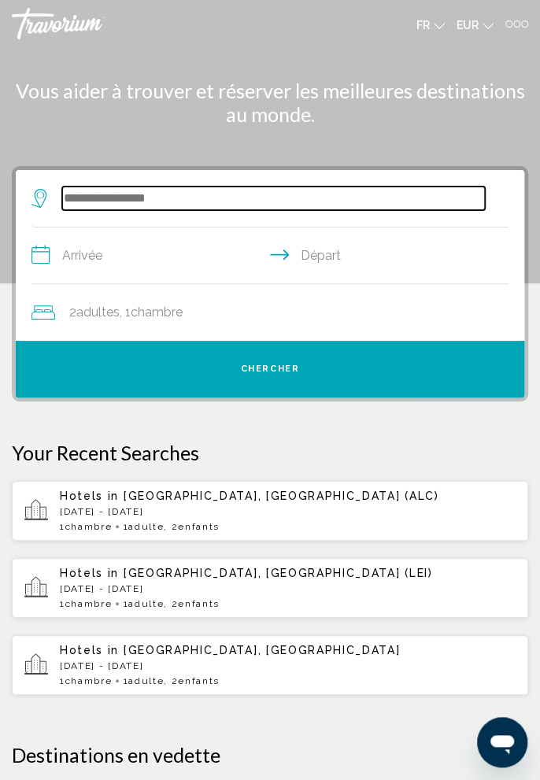
click at [220, 195] on input "Search widget" at bounding box center [273, 199] width 423 height 24
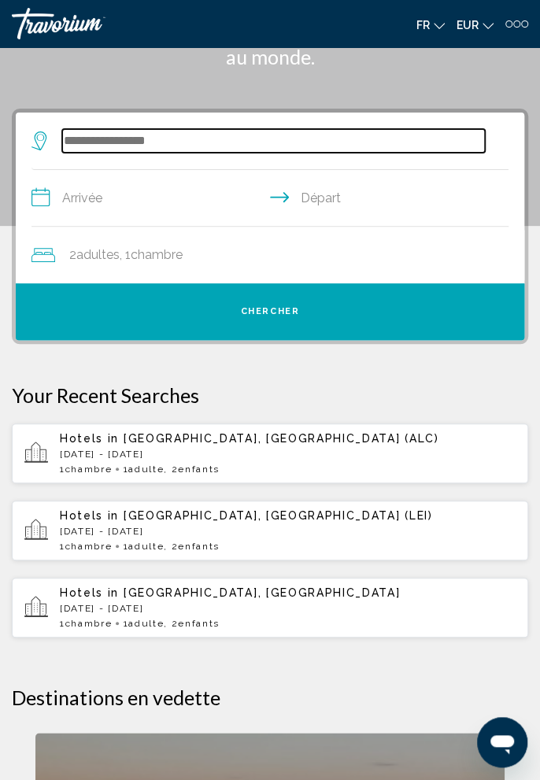
scroll to position [114, 0]
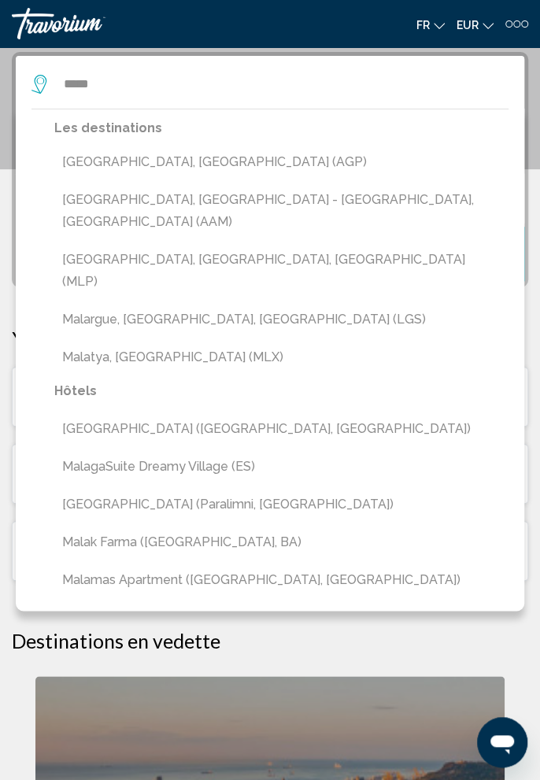
click at [203, 172] on button "[GEOGRAPHIC_DATA], [GEOGRAPHIC_DATA] (AGP)" at bounding box center [281, 162] width 454 height 30
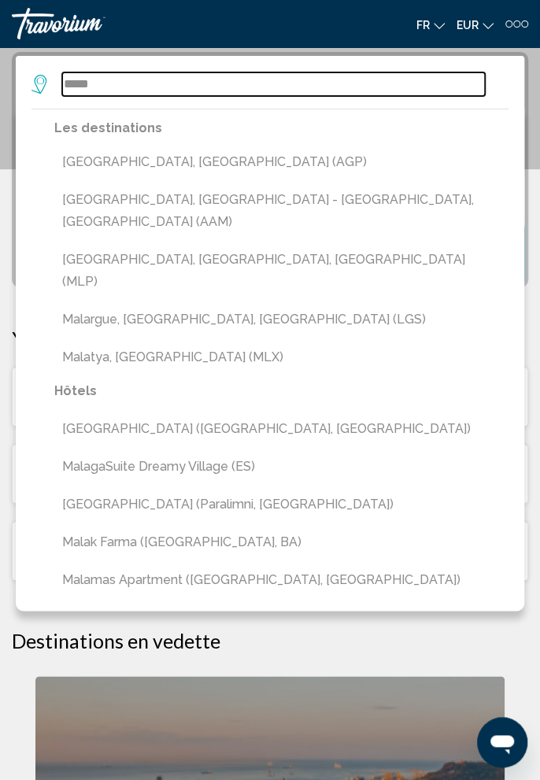
type input "**********"
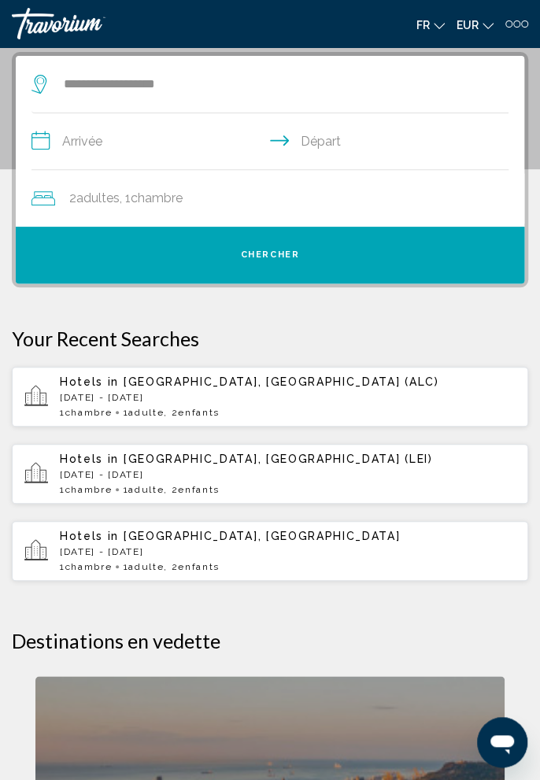
click at [208, 150] on input "**********" at bounding box center [272, 143] width 483 height 61
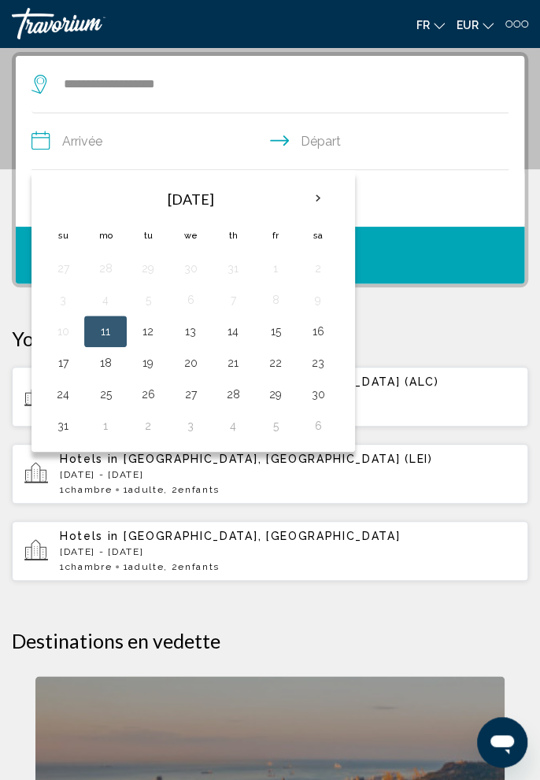
click at [306, 206] on th "Next month" at bounding box center [318, 198] width 43 height 35
click at [313, 194] on th "Next month" at bounding box center [318, 198] width 43 height 35
click at [109, 357] on button "20" at bounding box center [105, 363] width 25 height 22
click at [65, 398] on button "26" at bounding box center [62, 394] width 25 height 22
type input "**********"
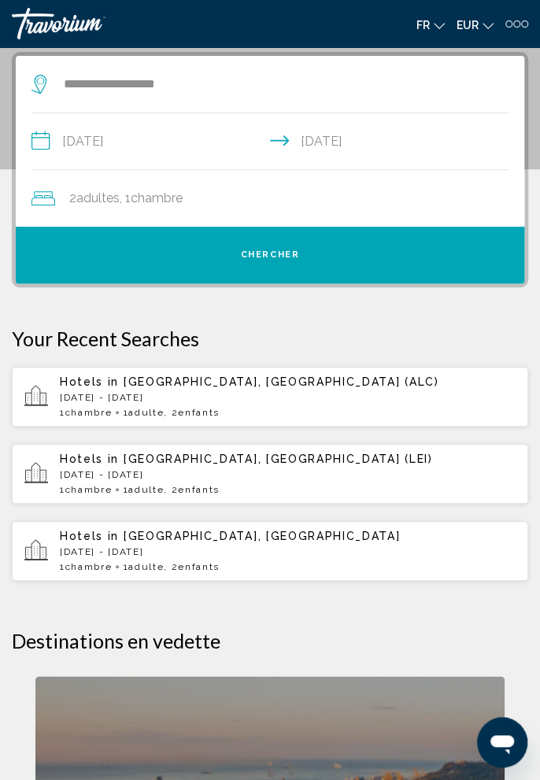
click at [299, 212] on div "2 Adulte Adultes , 1 Chambre pièces" at bounding box center [277, 198] width 493 height 57
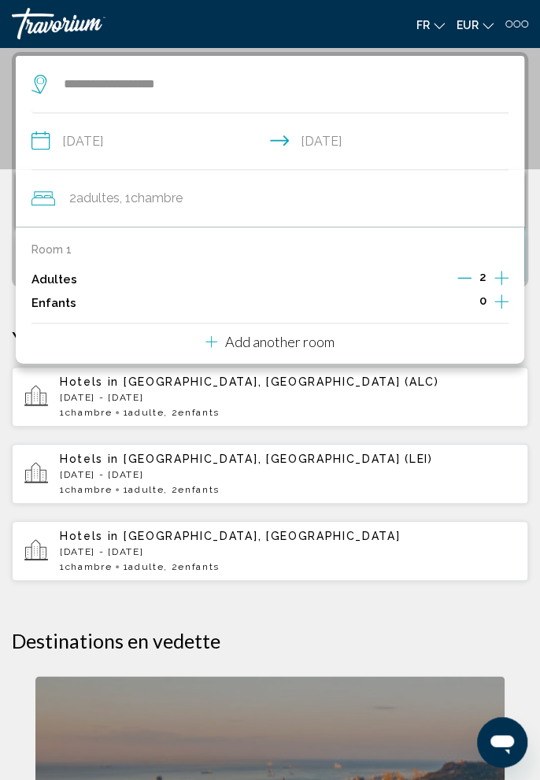
click at [467, 278] on icon "Decrement adults" at bounding box center [464, 278] width 14 height 14
click at [502, 305] on icon "Increment children" at bounding box center [501, 301] width 14 height 19
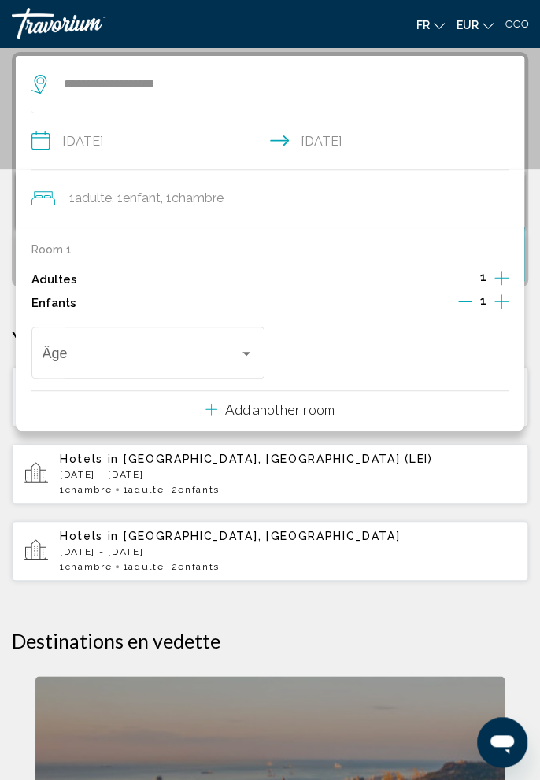
click at [505, 300] on icon "Increment children" at bounding box center [501, 301] width 14 height 14
click at [190, 359] on span "Travelers: 1 adult, 2 children" at bounding box center [142, 357] width 198 height 16
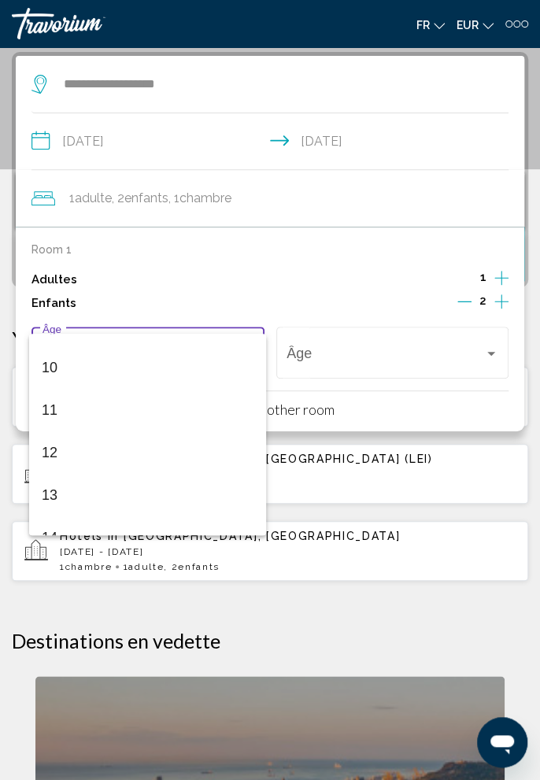
scroll to position [564, 0]
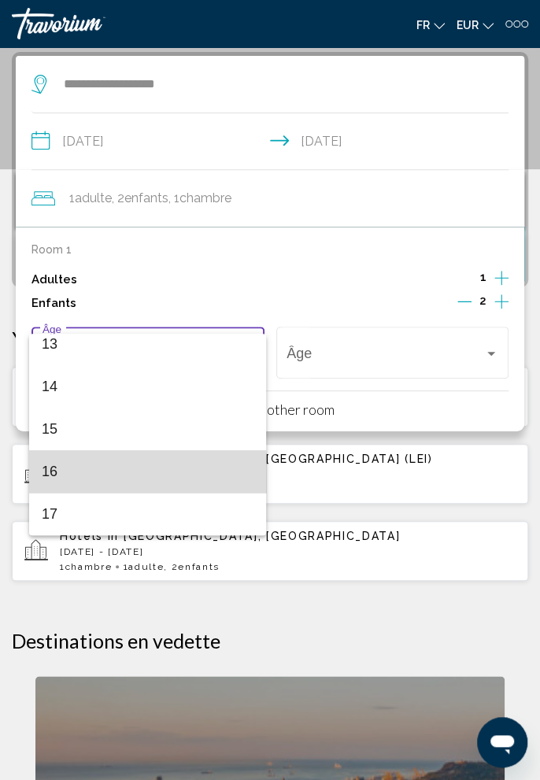
click at [131, 480] on span "16" at bounding box center [148, 471] width 212 height 43
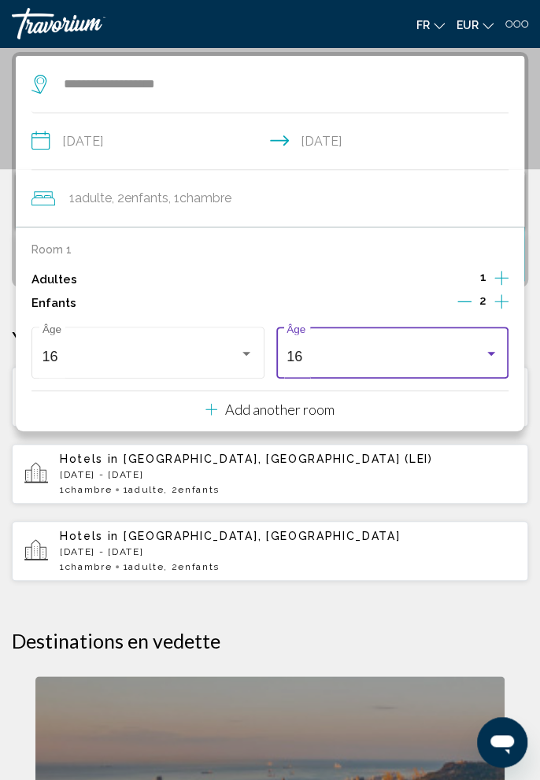
click at [387, 350] on div "16" at bounding box center [386, 357] width 198 height 16
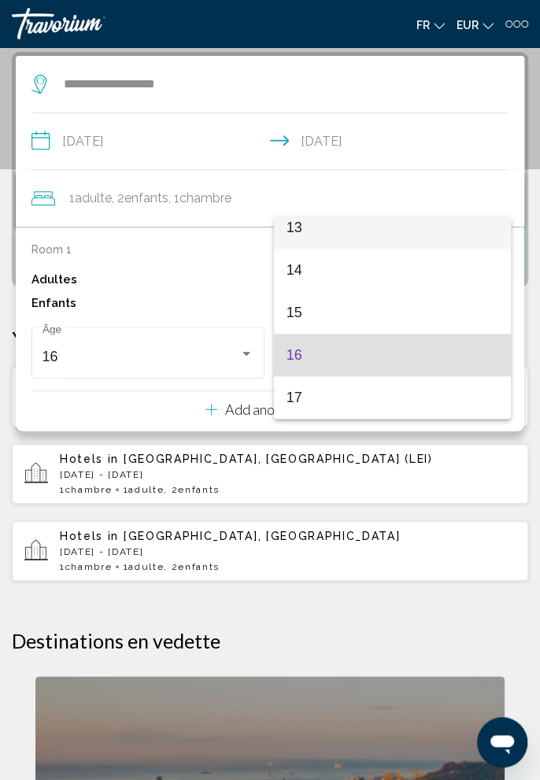
click at [343, 241] on span "13" at bounding box center [393, 227] width 212 height 43
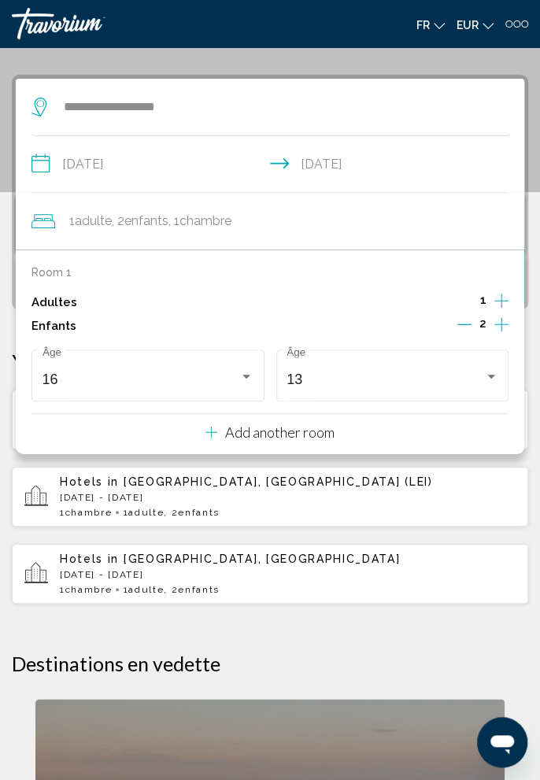
scroll to position [90, 0]
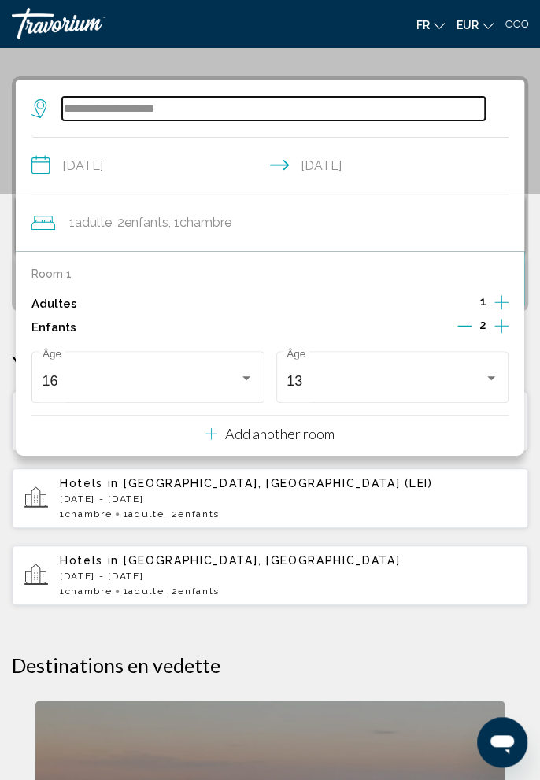
click at [442, 114] on input "**********" at bounding box center [273, 109] width 423 height 24
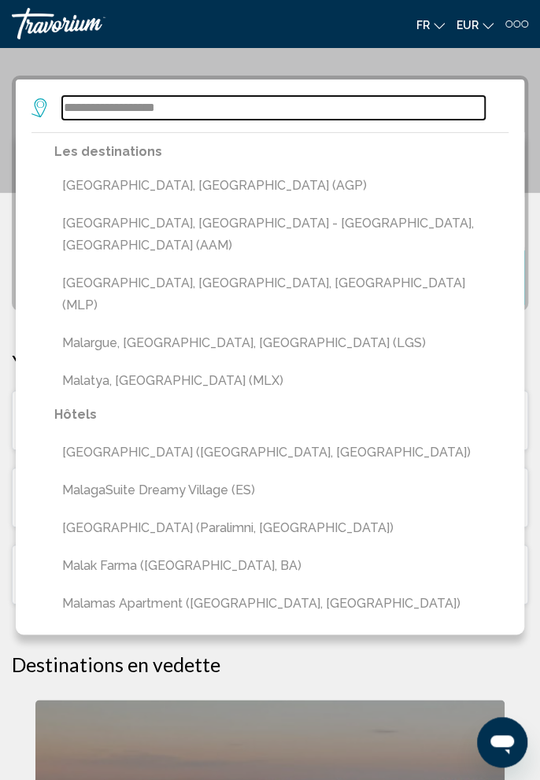
scroll to position [114, 0]
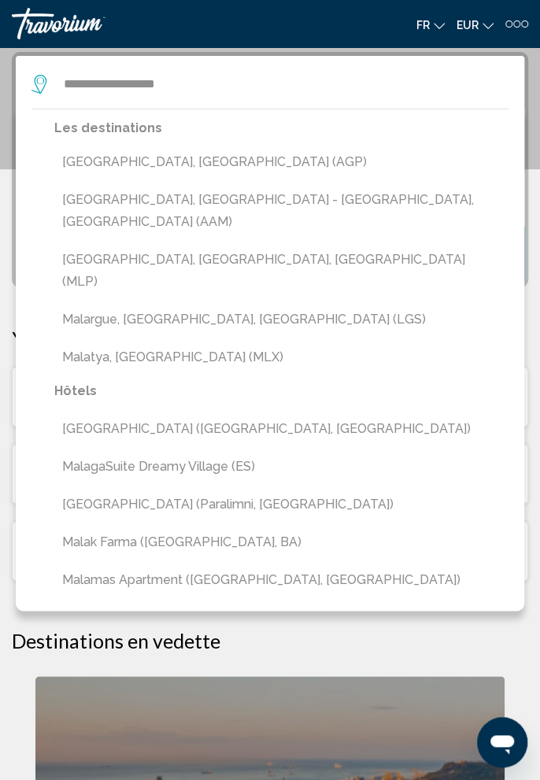
click at [225, 169] on button "[GEOGRAPHIC_DATA], [GEOGRAPHIC_DATA] (AGP)" at bounding box center [281, 162] width 454 height 30
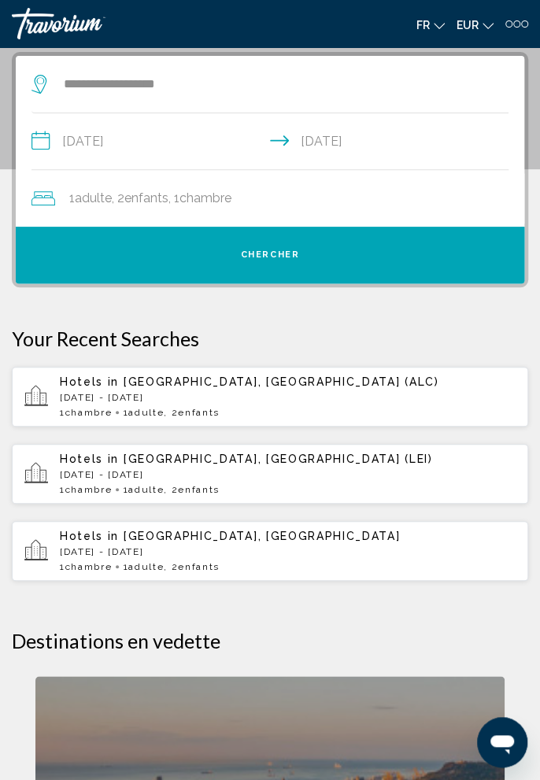
click at [372, 253] on button "Chercher" at bounding box center [270, 255] width 509 height 57
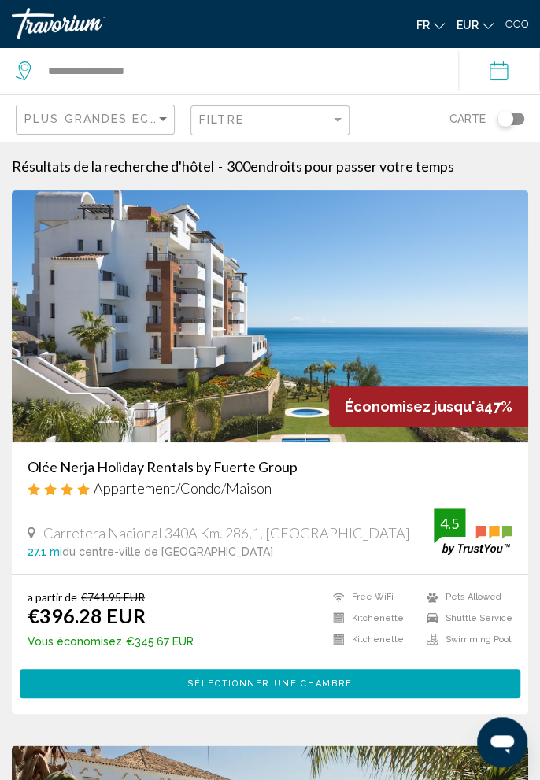
click at [202, 469] on h3 "Olée Nerja Holiday Rentals by Fuerte Group" at bounding box center [270, 466] width 485 height 17
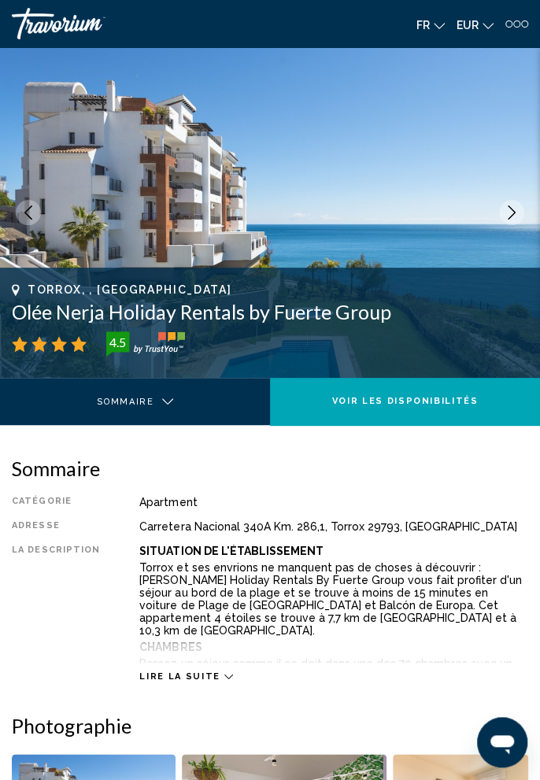
click at [517, 209] on icon "Next image" at bounding box center [512, 213] width 14 height 14
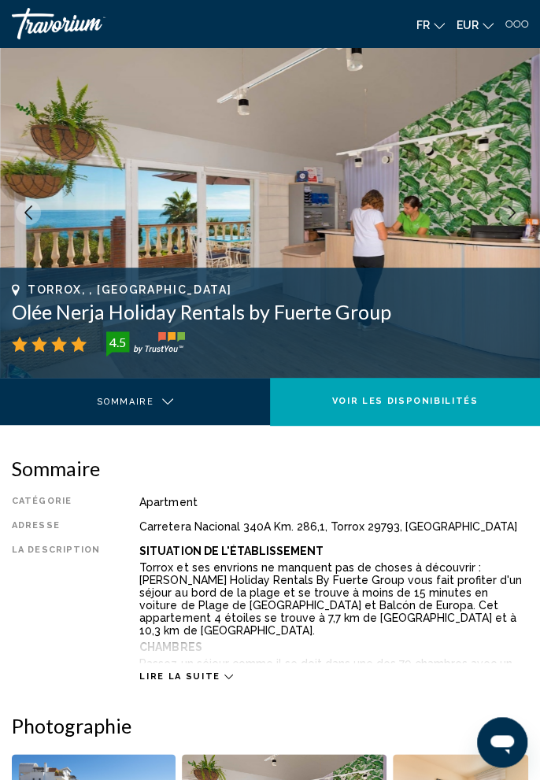
click at [520, 214] on button "Next image" at bounding box center [511, 212] width 25 height 25
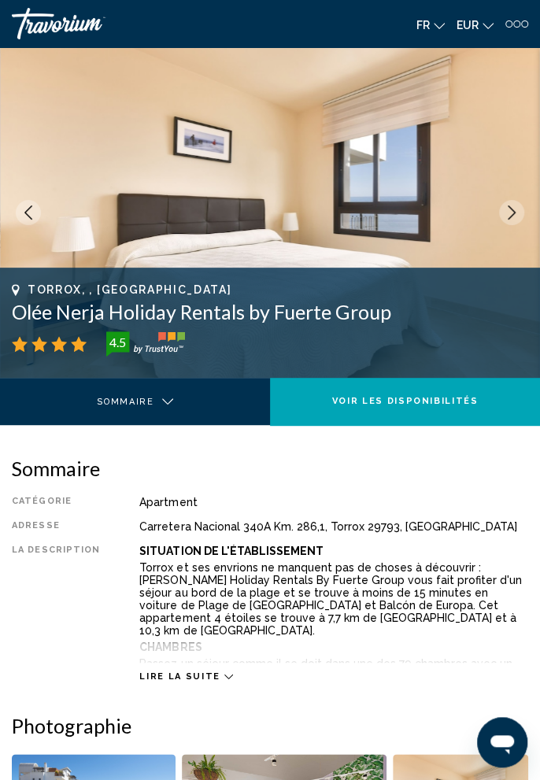
click at [521, 214] on button "Next image" at bounding box center [511, 212] width 25 height 25
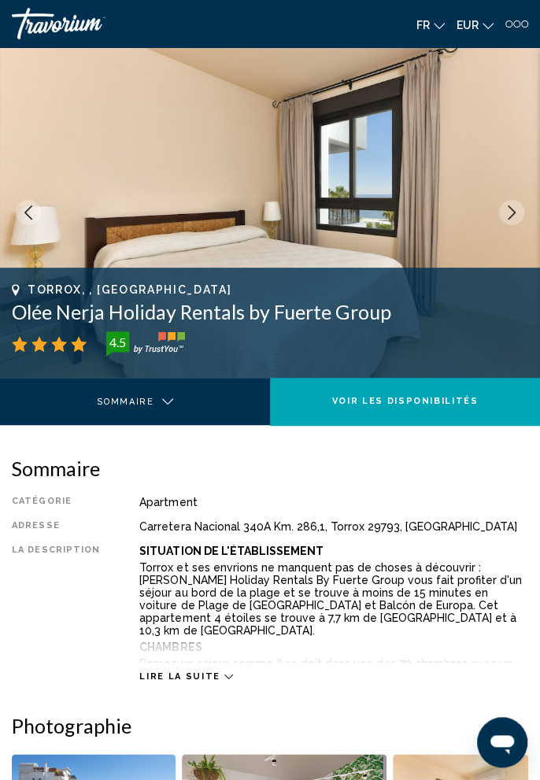
click at [517, 213] on icon "Next image" at bounding box center [512, 213] width 14 height 14
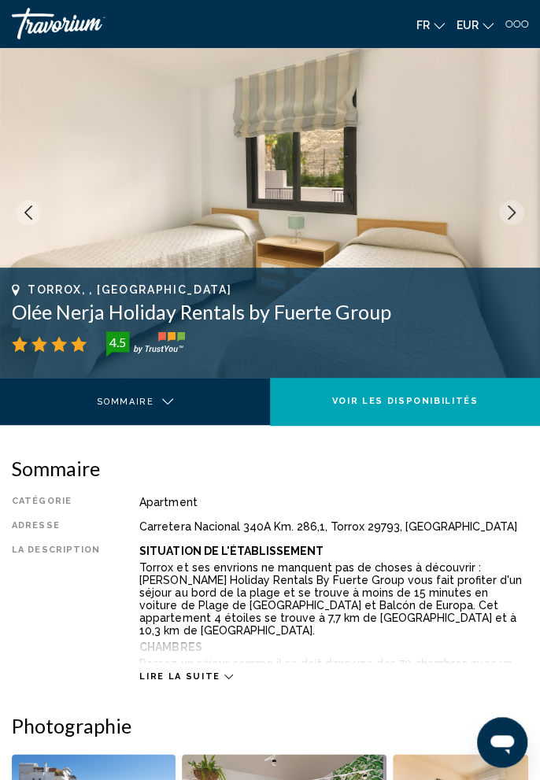
click at [517, 206] on icon "Next image" at bounding box center [512, 213] width 14 height 14
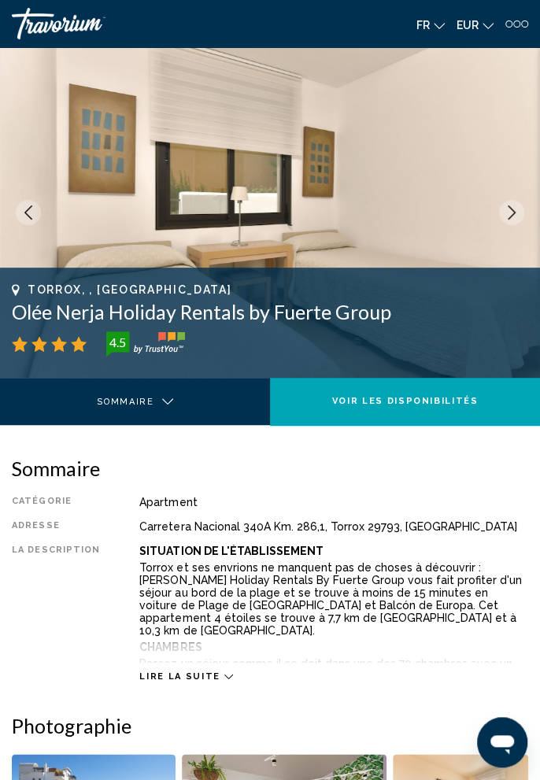
click at [517, 206] on icon "Next image" at bounding box center [512, 213] width 14 height 14
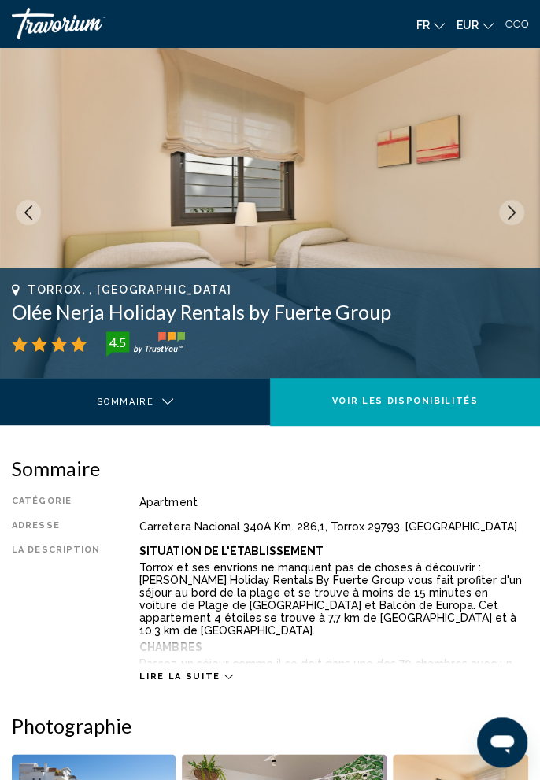
click at [517, 206] on icon "Next image" at bounding box center [512, 213] width 14 height 14
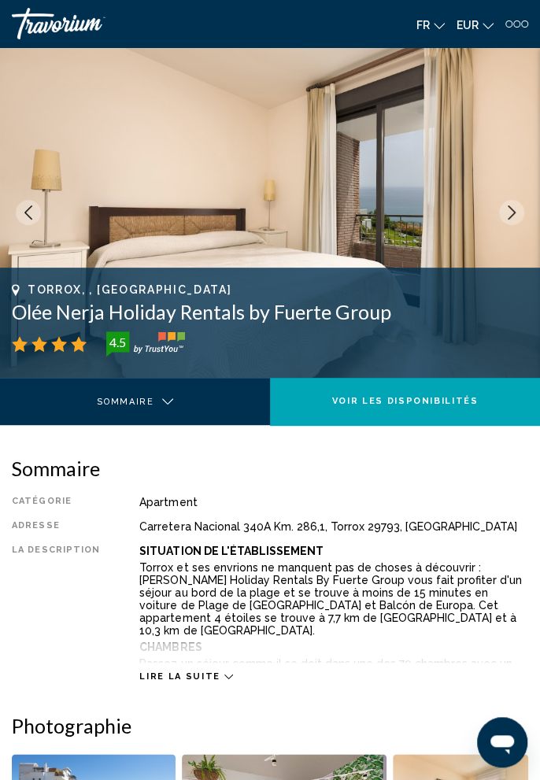
click at [517, 204] on button "Next image" at bounding box center [511, 212] width 25 height 25
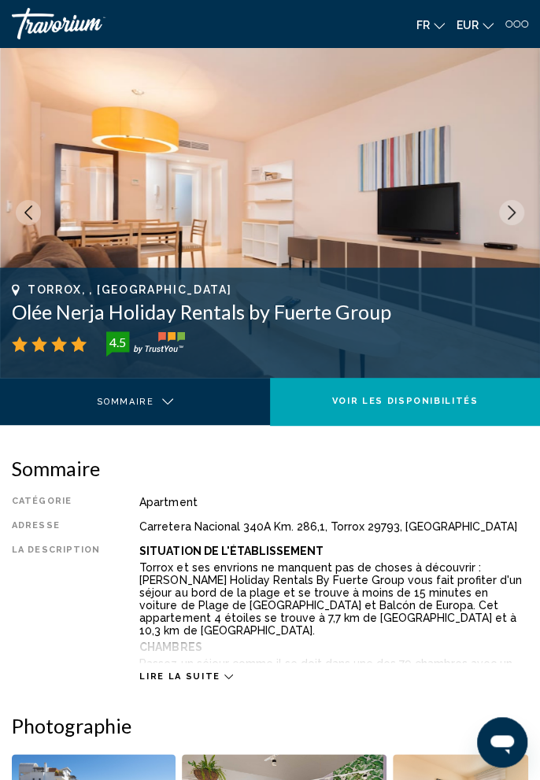
click at [514, 206] on icon "Next image" at bounding box center [512, 213] width 14 height 14
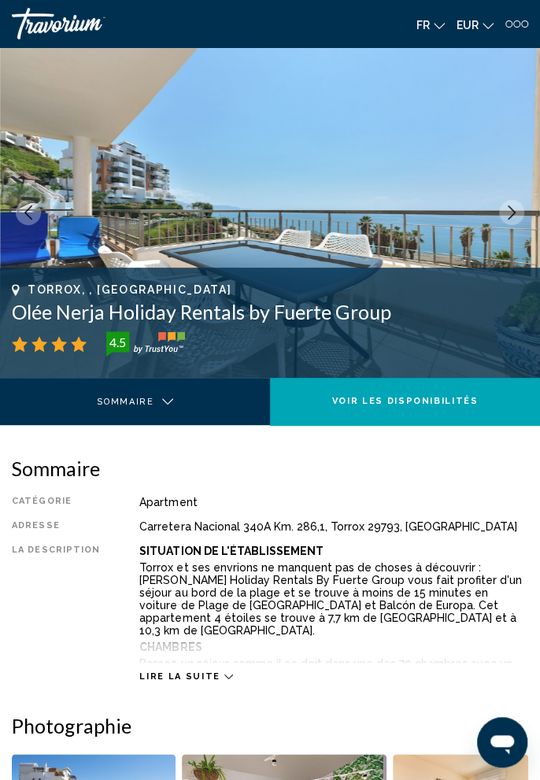
click at [513, 211] on icon "Next image" at bounding box center [512, 213] width 8 height 14
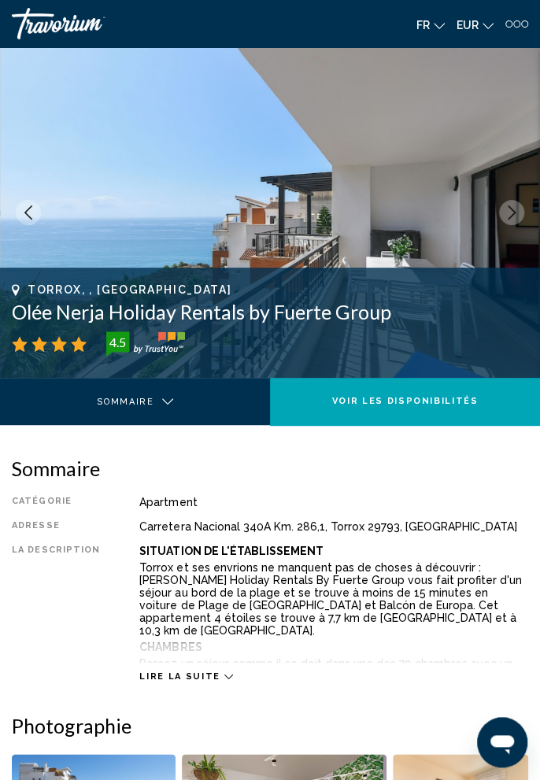
click at [512, 204] on button "Next image" at bounding box center [511, 212] width 25 height 25
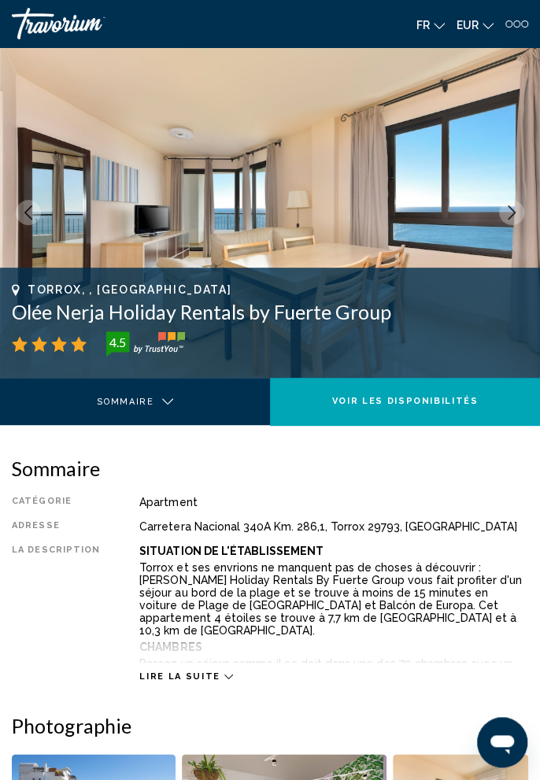
click at [510, 209] on icon "Next image" at bounding box center [512, 213] width 8 height 14
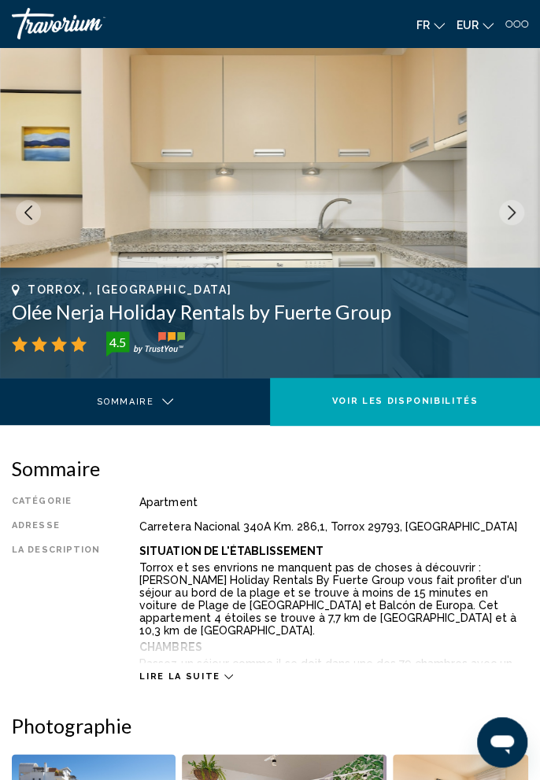
click at [503, 209] on button "Next image" at bounding box center [511, 212] width 25 height 25
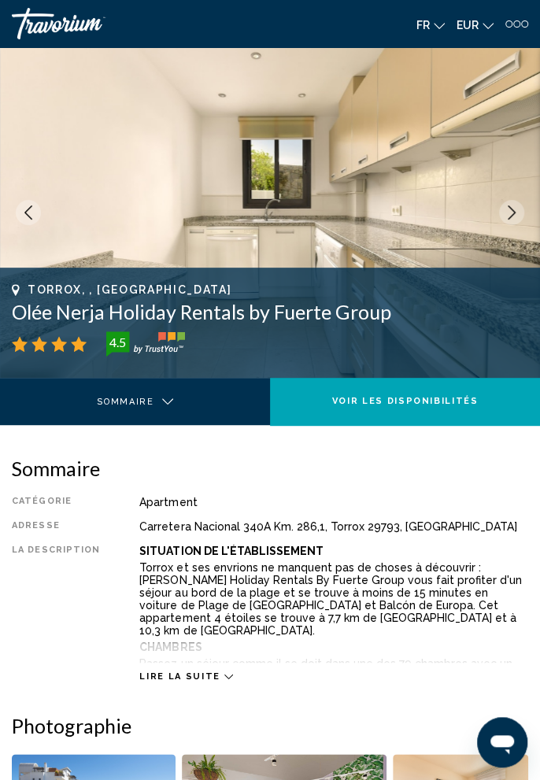
click at [505, 209] on icon "Next image" at bounding box center [512, 213] width 14 height 14
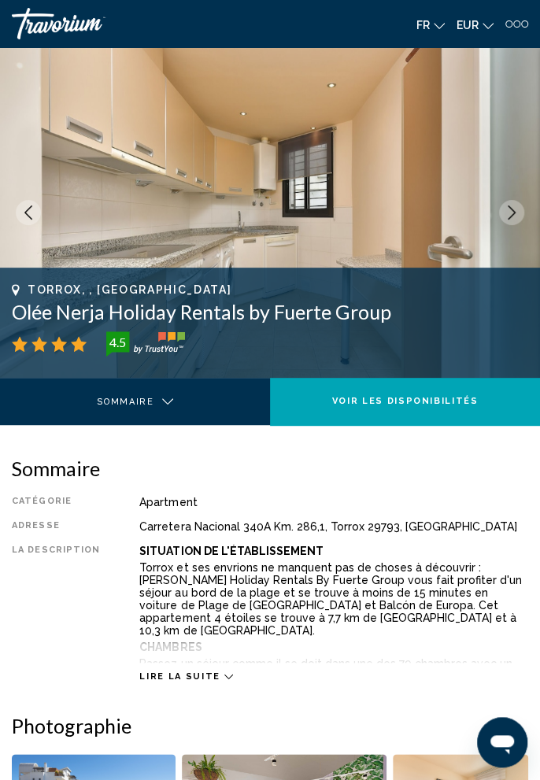
click at [506, 212] on icon "Next image" at bounding box center [512, 213] width 14 height 14
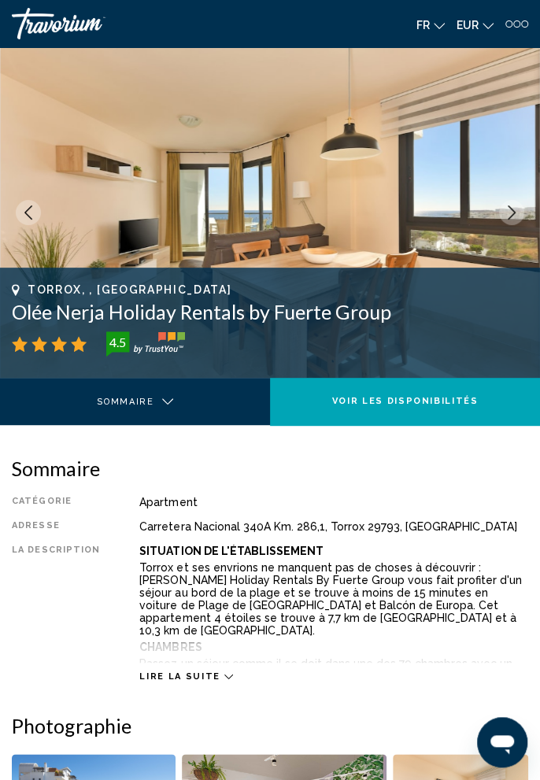
click at [509, 213] on icon "Next image" at bounding box center [512, 213] width 14 height 14
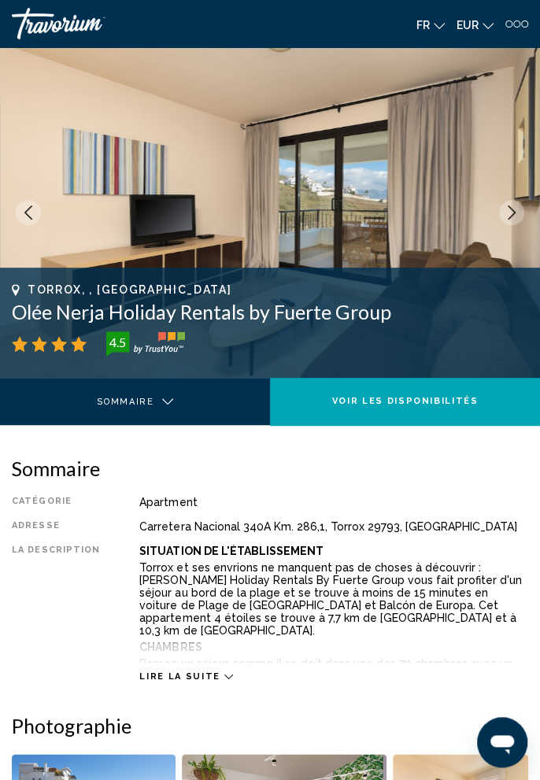
click at [506, 212] on icon "Next image" at bounding box center [512, 213] width 14 height 14
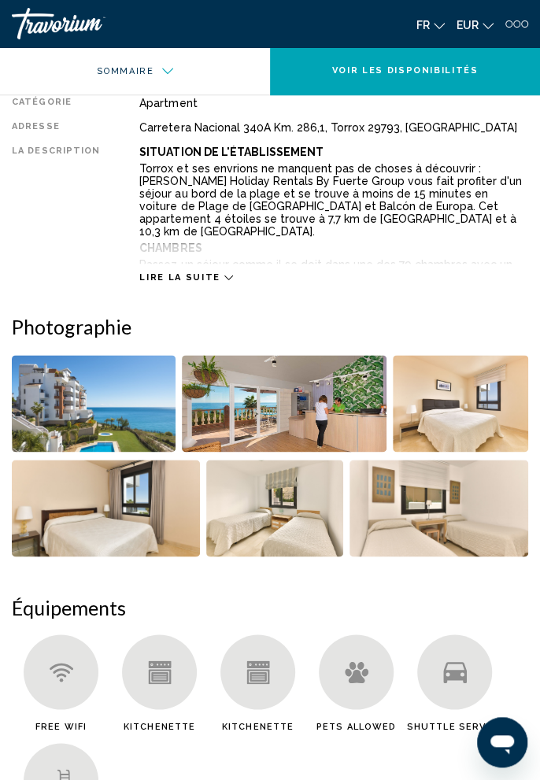
scroll to position [401, 0]
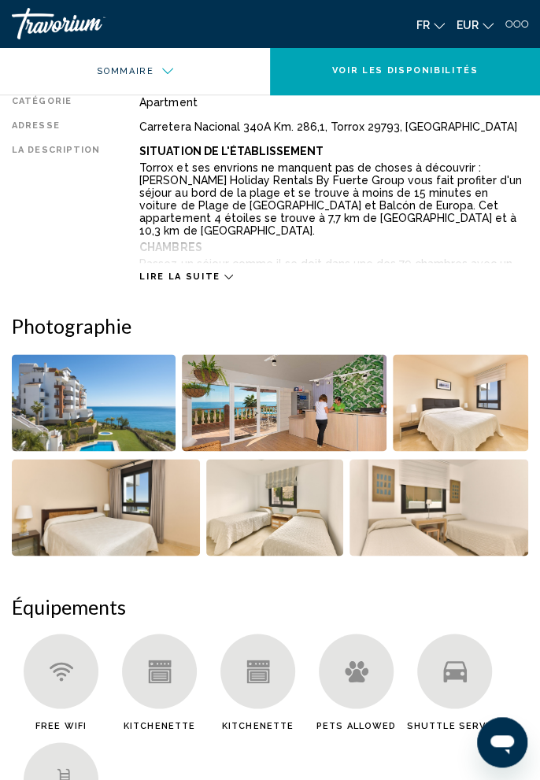
click at [202, 279] on span "Lire la suite" at bounding box center [179, 277] width 80 height 10
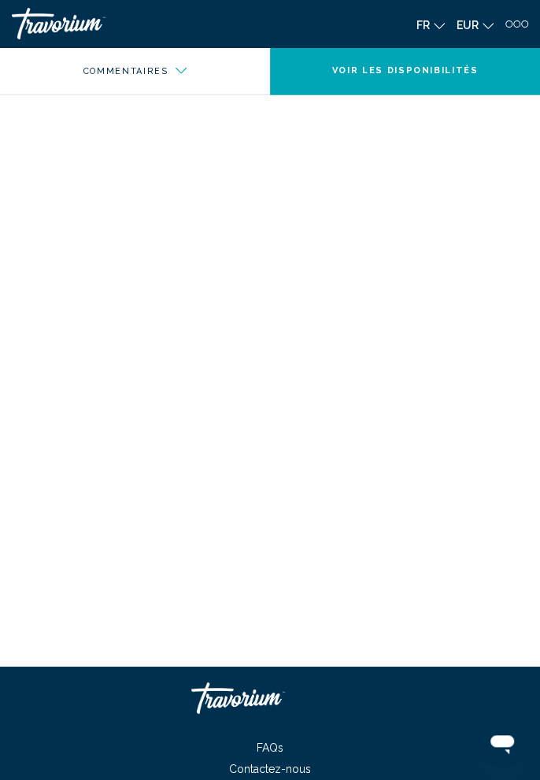
scroll to position [5085, 0]
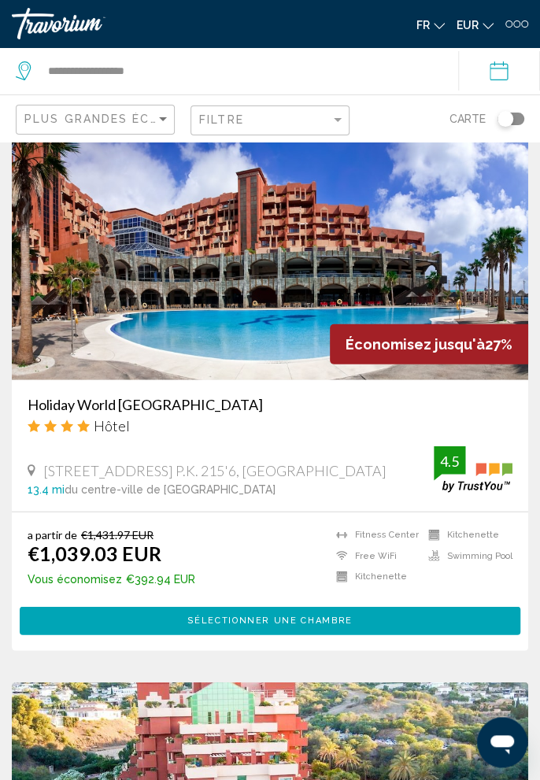
scroll to position [2837, 0]
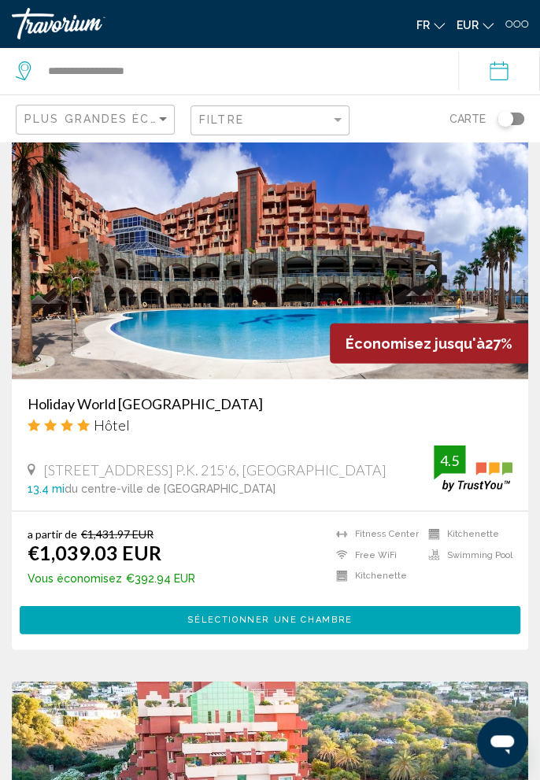
click at [136, 404] on h3 "Holiday World [GEOGRAPHIC_DATA]" at bounding box center [270, 403] width 485 height 17
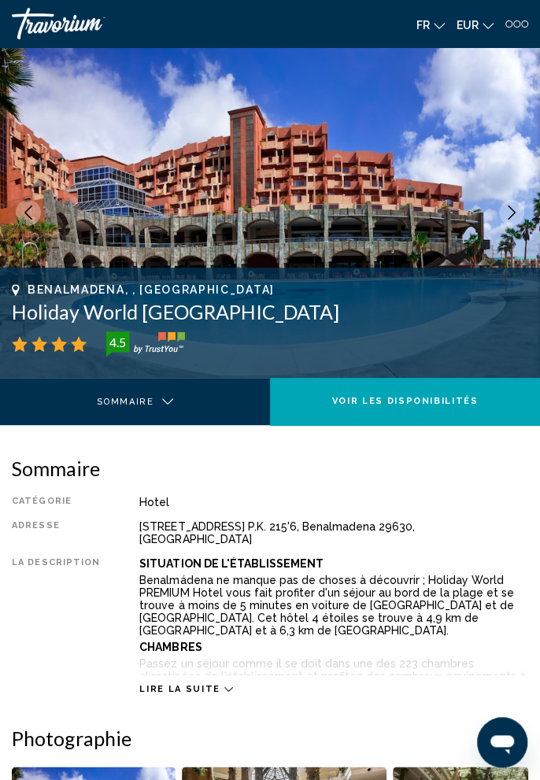
click at [508, 223] on button "Next image" at bounding box center [511, 212] width 25 height 25
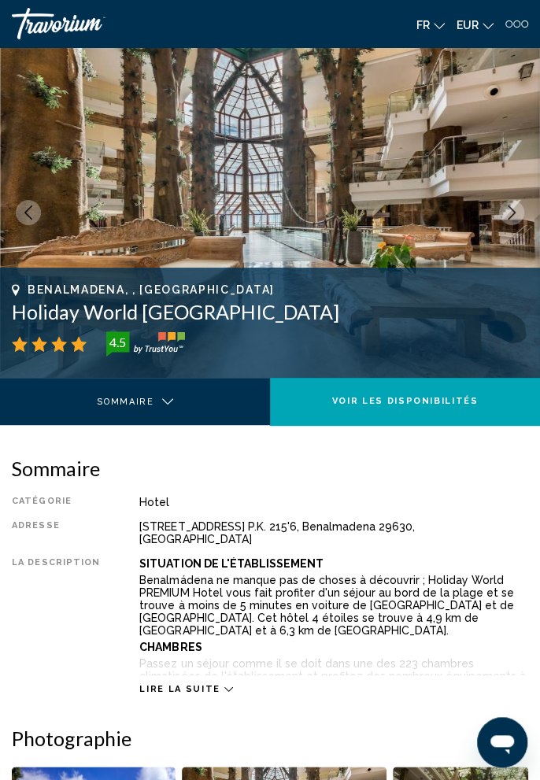
click at [502, 217] on button "Next image" at bounding box center [511, 212] width 25 height 25
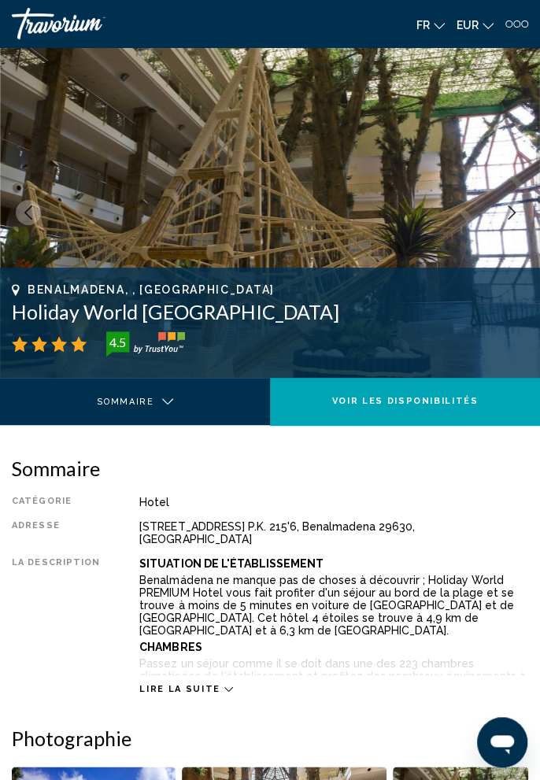
click at [504, 215] on button "Next image" at bounding box center [511, 212] width 25 height 25
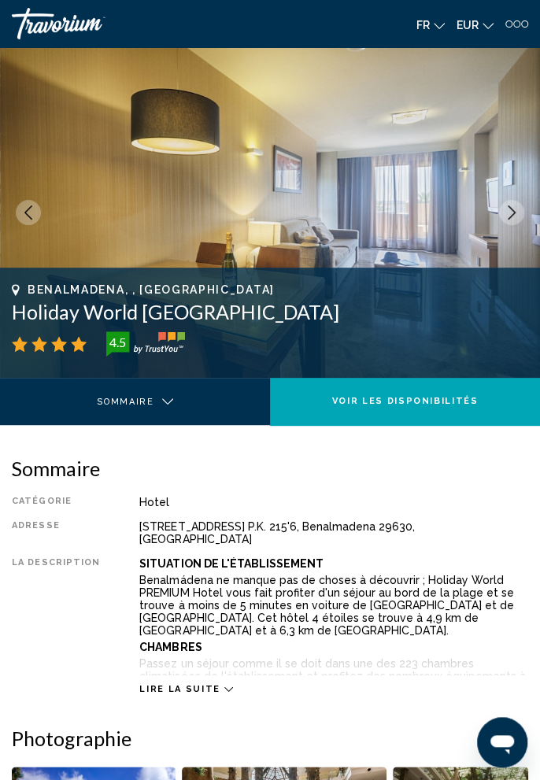
click at [503, 217] on button "Next image" at bounding box center [511, 212] width 25 height 25
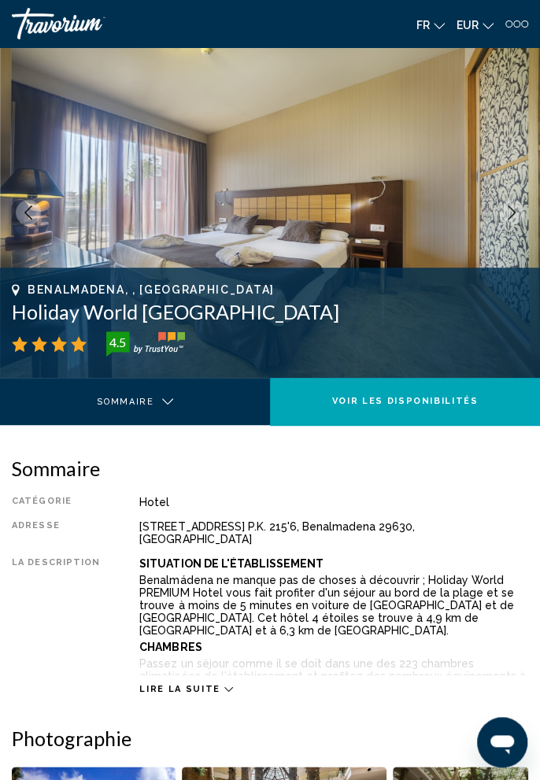
click at [502, 218] on button "Next image" at bounding box center [511, 212] width 25 height 25
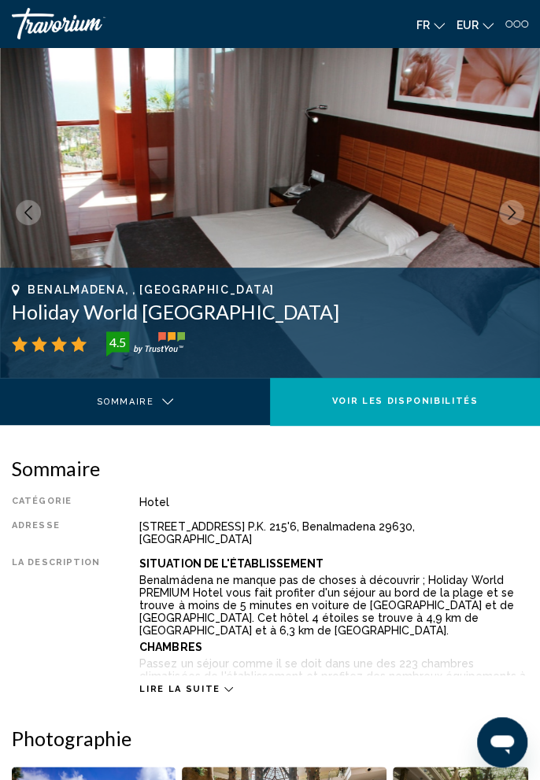
click at [501, 217] on button "Next image" at bounding box center [511, 212] width 25 height 25
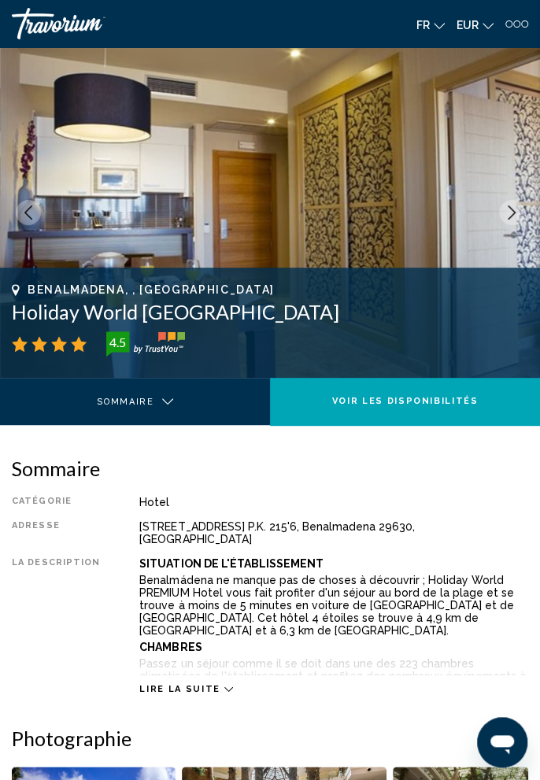
click at [505, 217] on icon "Next image" at bounding box center [512, 213] width 14 height 14
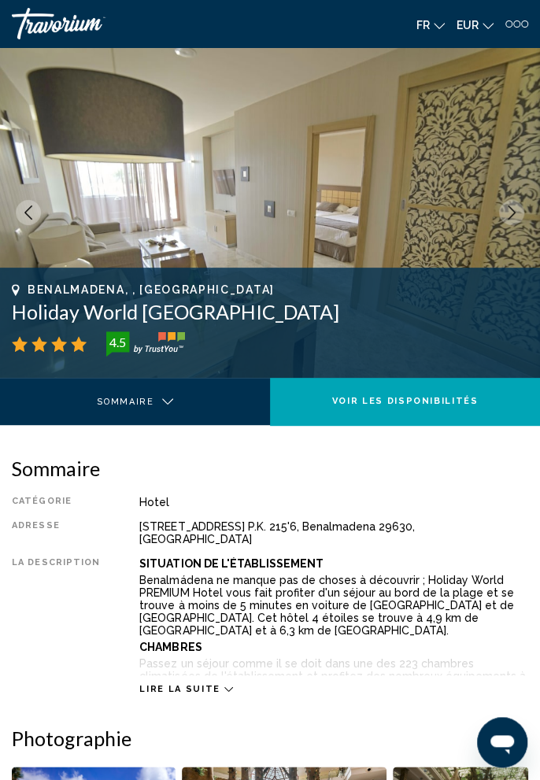
click at [505, 214] on icon "Next image" at bounding box center [512, 213] width 14 height 14
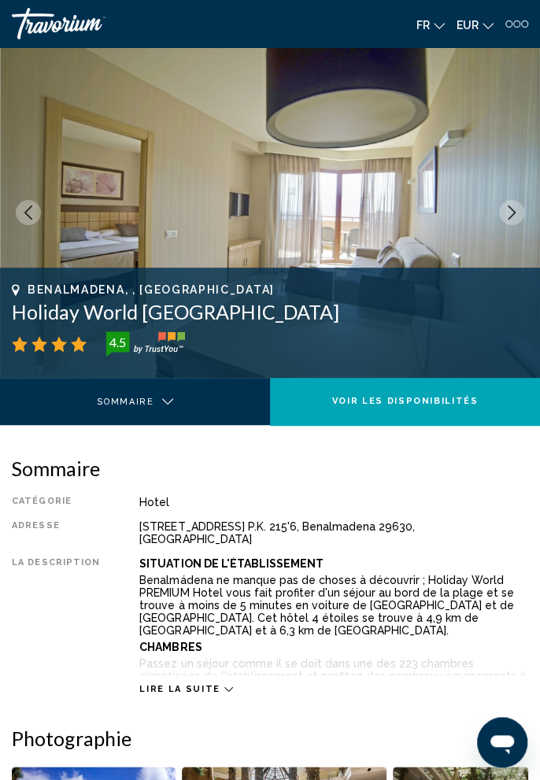
click at [501, 218] on button "Next image" at bounding box center [511, 212] width 25 height 25
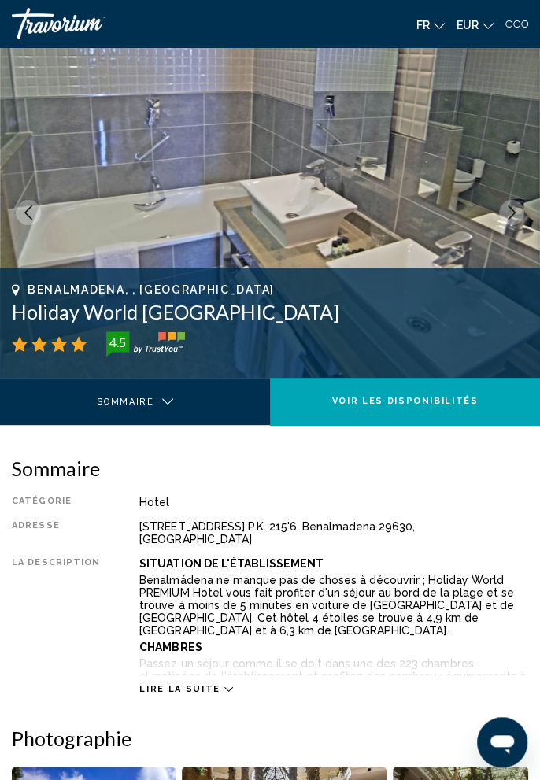
click at [505, 214] on icon "Next image" at bounding box center [512, 213] width 14 height 14
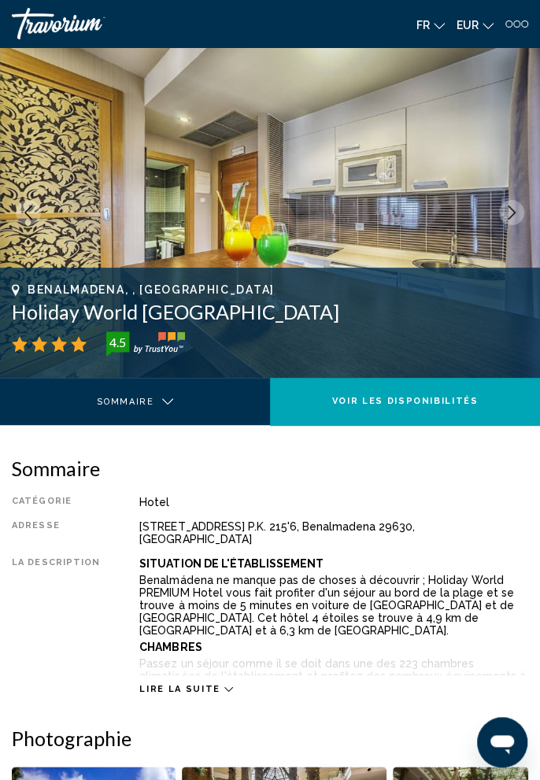
click at [502, 217] on button "Next image" at bounding box center [511, 212] width 25 height 25
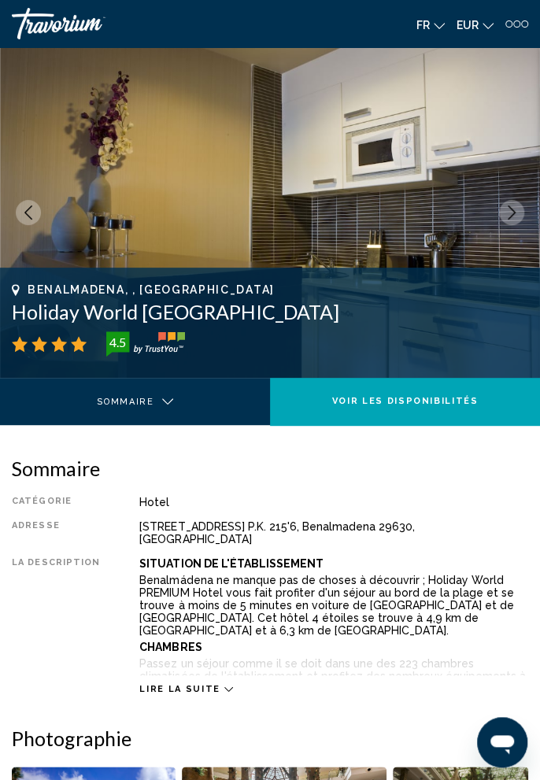
click at [502, 220] on button "Next image" at bounding box center [511, 212] width 25 height 25
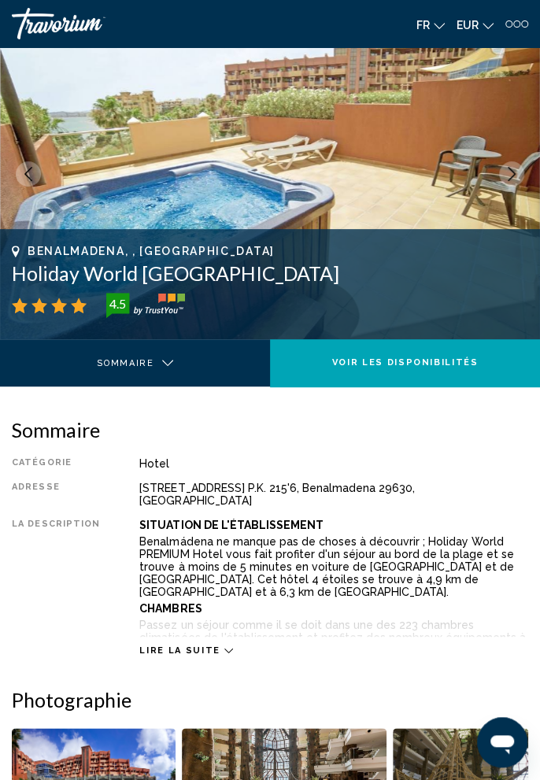
scroll to position [37, 0]
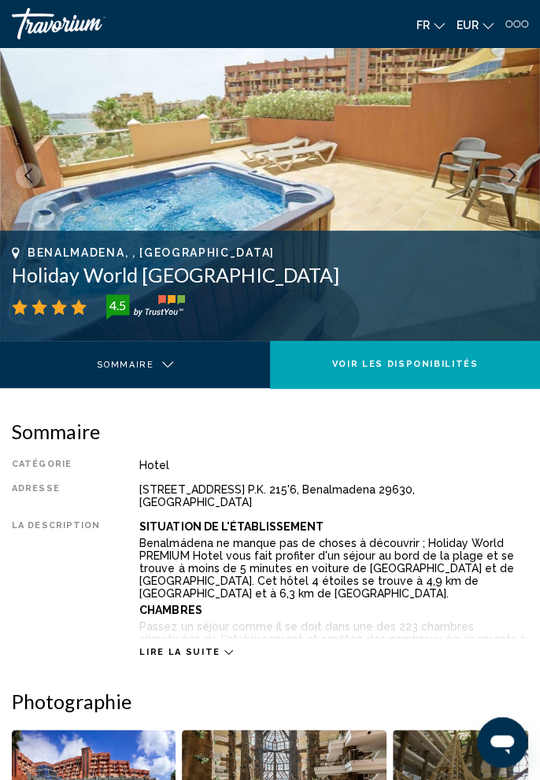
click at [514, 174] on icon "Next image" at bounding box center [512, 175] width 8 height 14
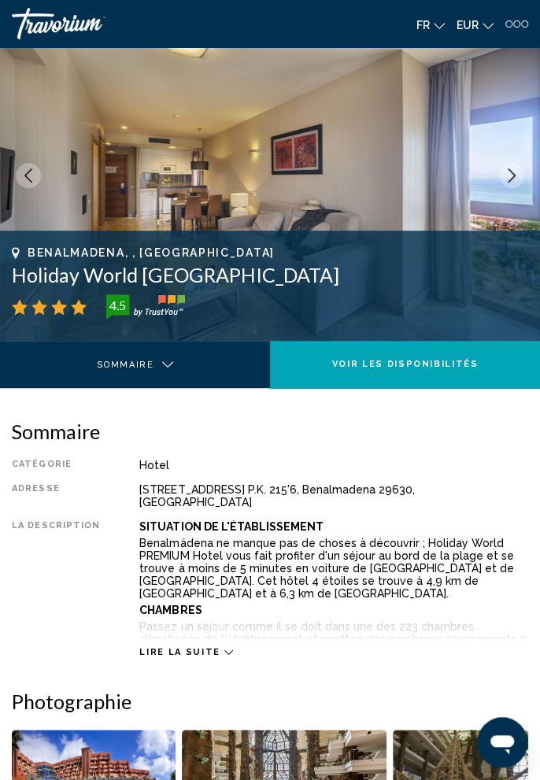
click at [512, 184] on button "Next image" at bounding box center [511, 175] width 25 height 25
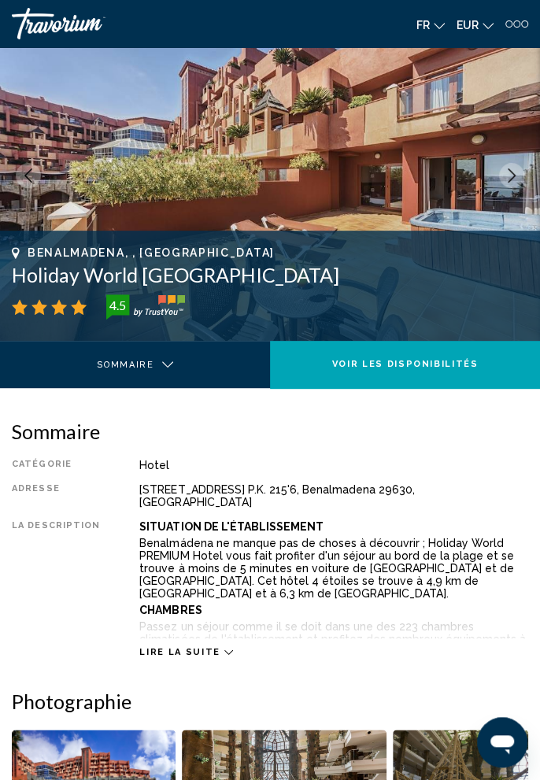
click at [513, 183] on button "Next image" at bounding box center [511, 175] width 25 height 25
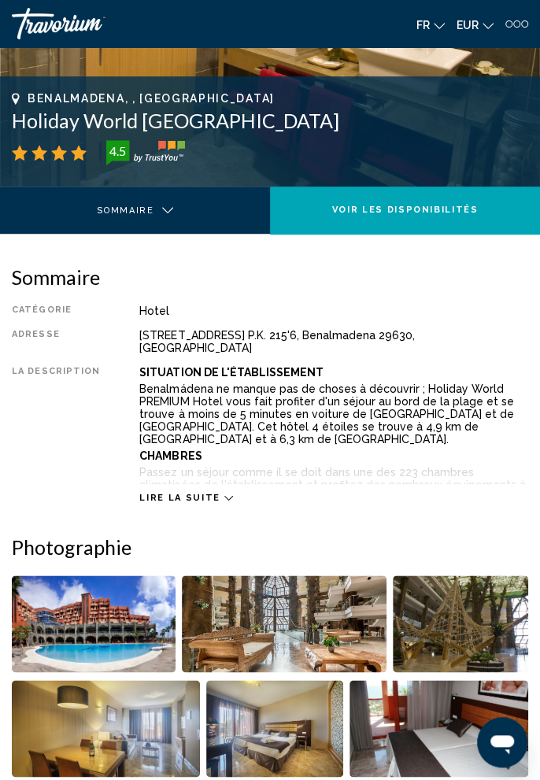
scroll to position [192, 0]
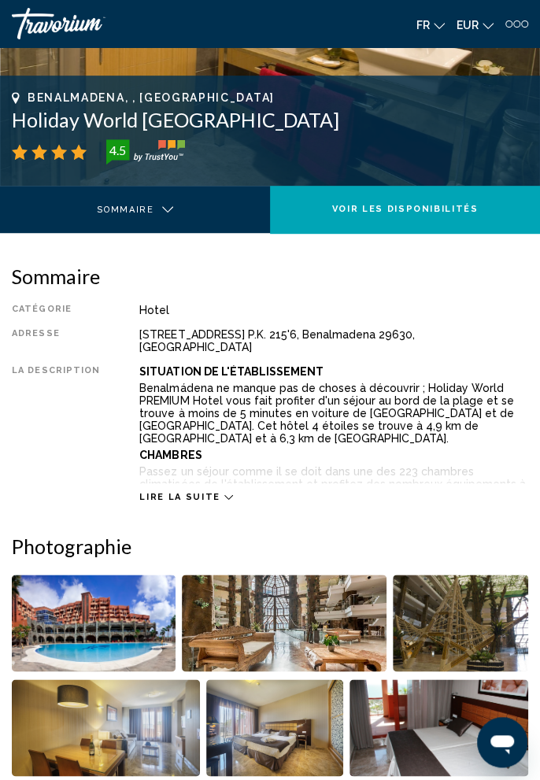
click at [215, 492] on div "Lire la suite" at bounding box center [185, 497] width 93 height 10
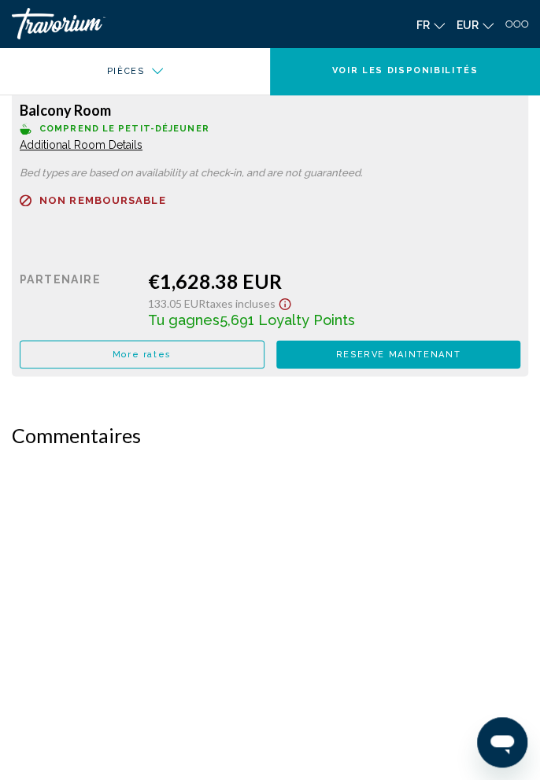
scroll to position [6152, 0]
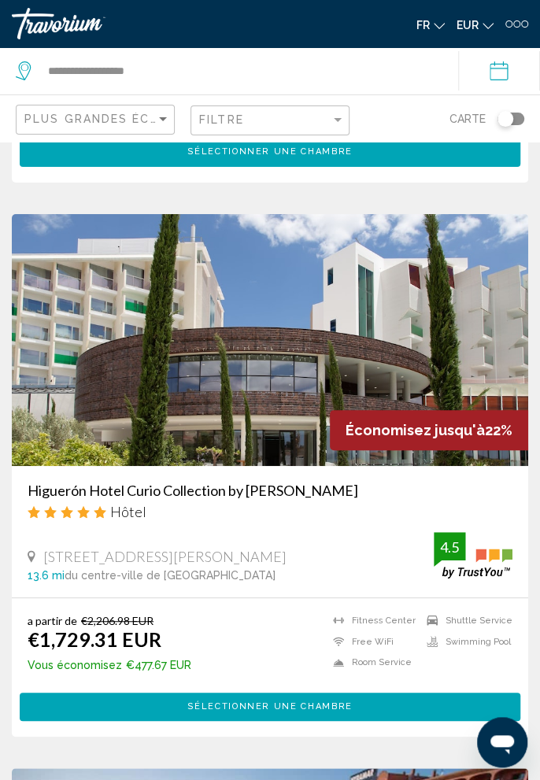
scroll to position [5525, 0]
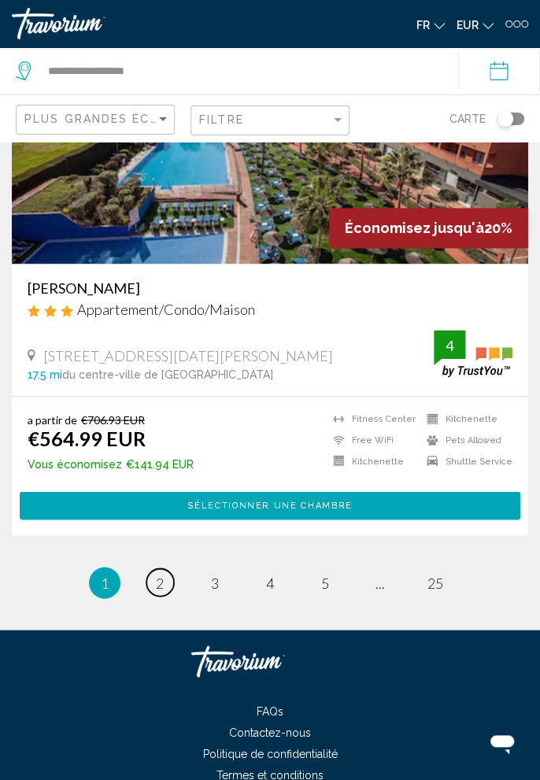
click at [159, 584] on span "2" at bounding box center [160, 582] width 8 height 17
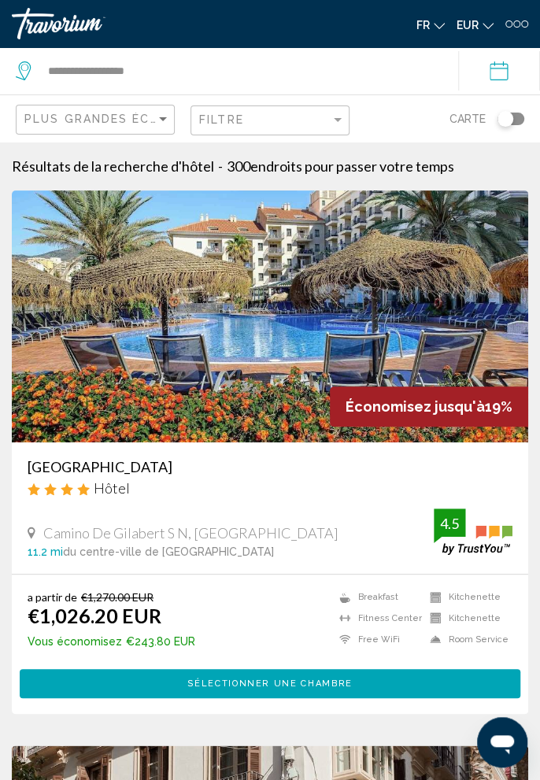
click at [158, 463] on h3 "[GEOGRAPHIC_DATA]" at bounding box center [270, 466] width 485 height 17
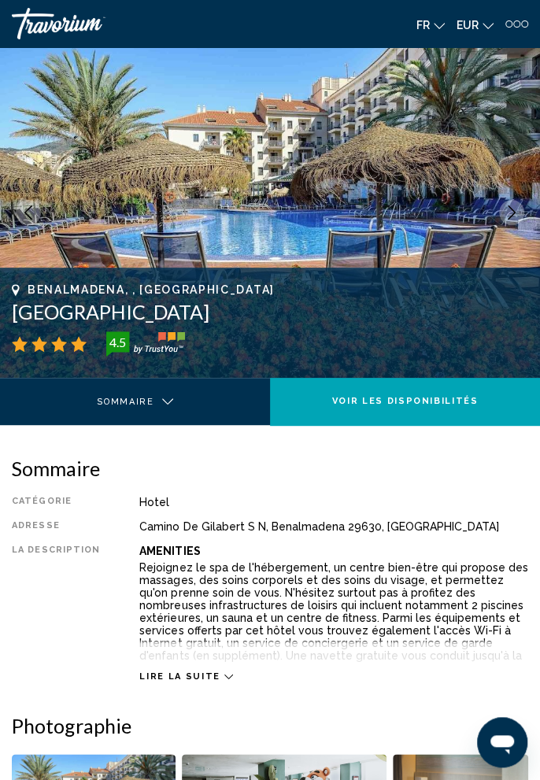
click at [535, 208] on img "Main content" at bounding box center [270, 212] width 540 height 331
click at [513, 215] on icon "Next image" at bounding box center [512, 213] width 14 height 14
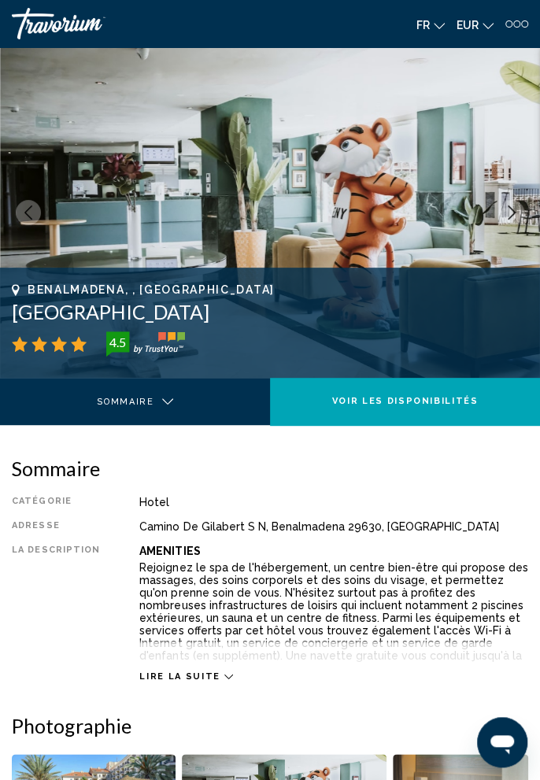
click at [520, 208] on button "Next image" at bounding box center [511, 212] width 25 height 25
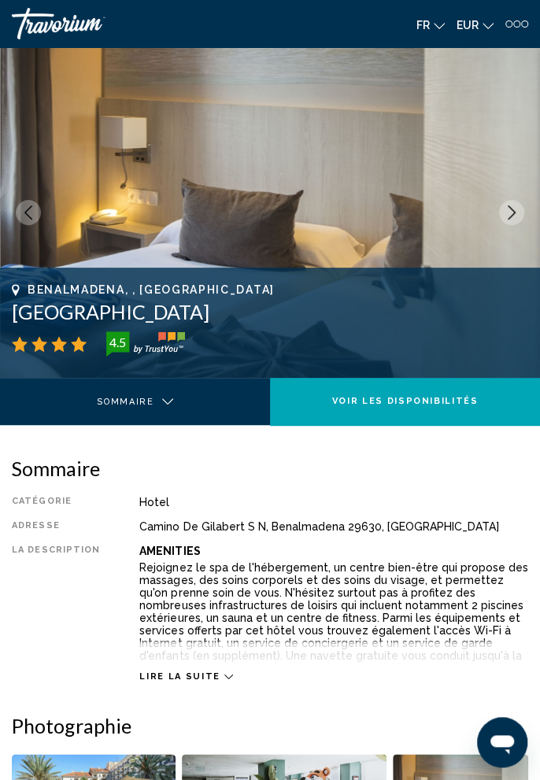
click at [520, 202] on img "Main content" at bounding box center [270, 212] width 540 height 331
click at [509, 209] on icon "Next image" at bounding box center [512, 213] width 14 height 14
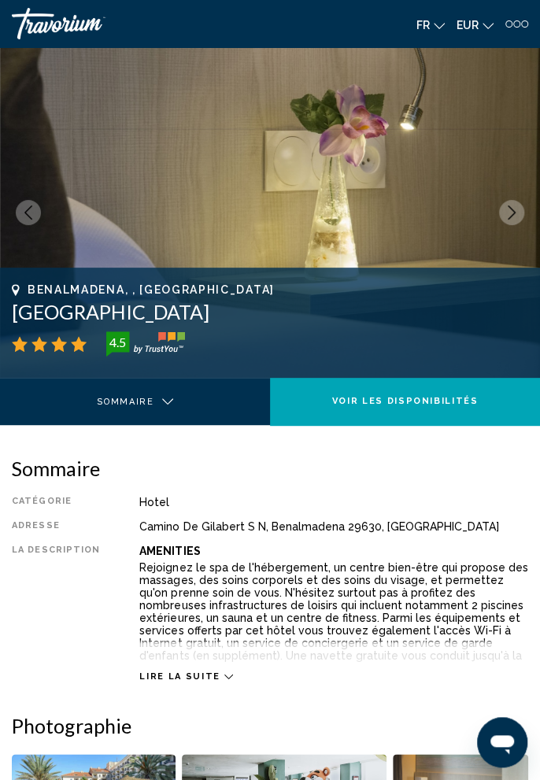
click at [502, 212] on button "Next image" at bounding box center [511, 212] width 25 height 25
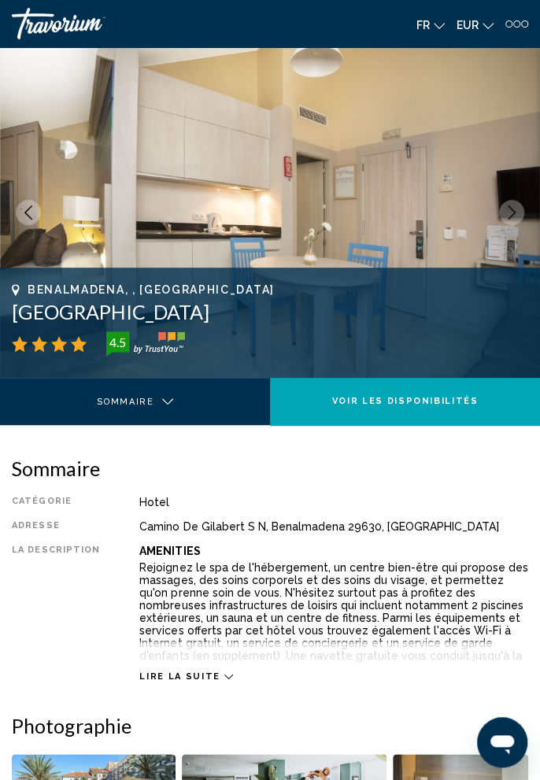
click at [520, 205] on button "Next image" at bounding box center [511, 212] width 25 height 25
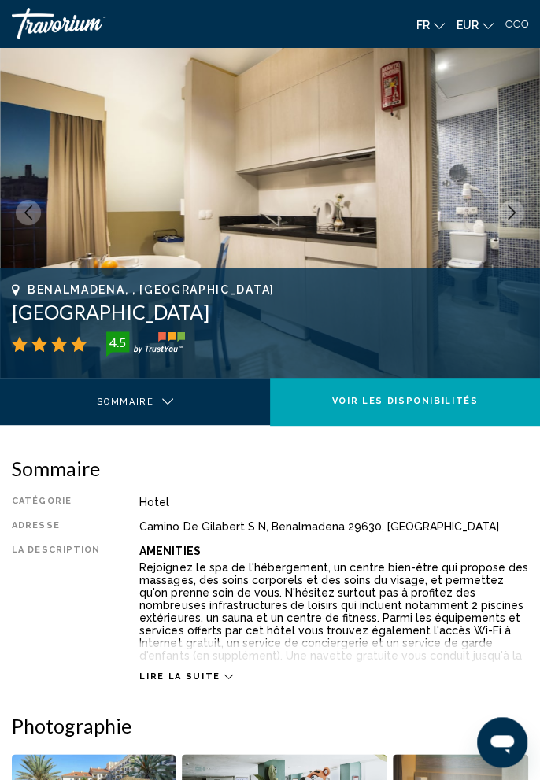
click at [523, 203] on img "Main content" at bounding box center [270, 212] width 540 height 331
click at [520, 206] on button "Next image" at bounding box center [511, 212] width 25 height 25
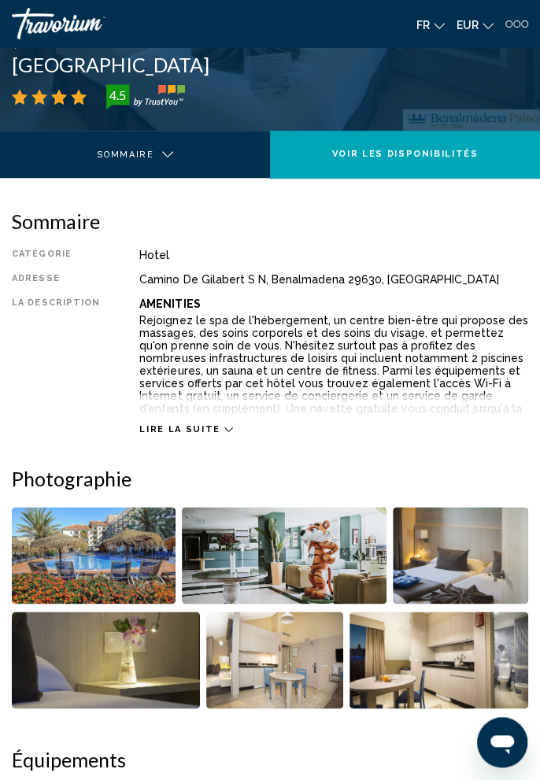
scroll to position [250, 0]
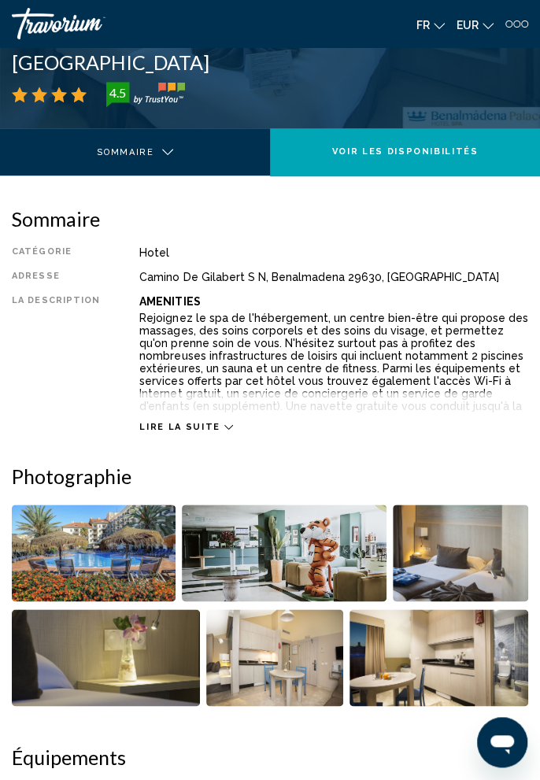
click at [192, 428] on span "Lire la suite" at bounding box center [179, 427] width 80 height 10
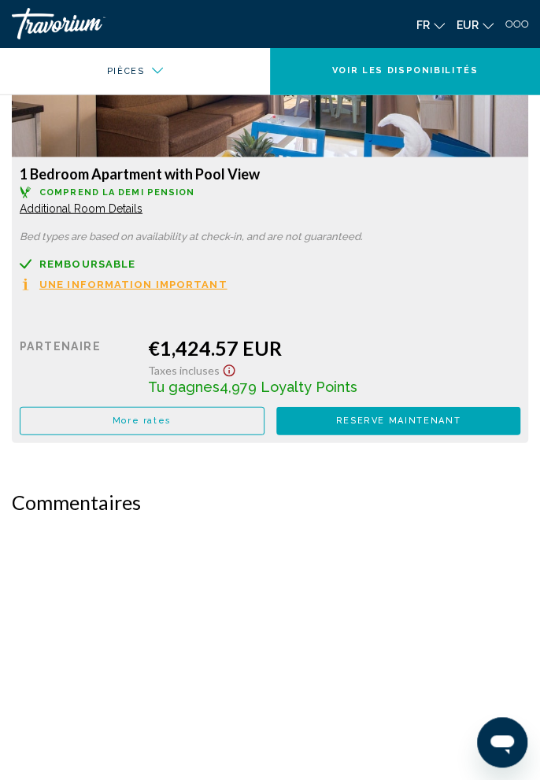
scroll to position [4978, 0]
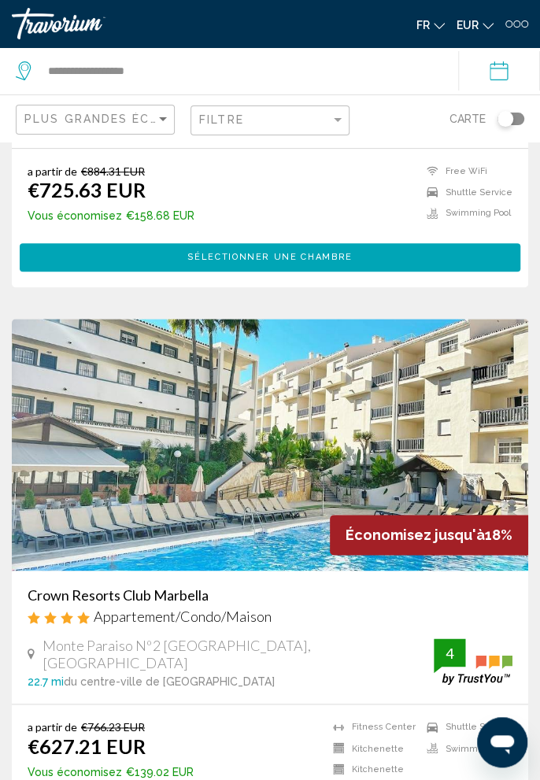
scroll to position [2093, 0]
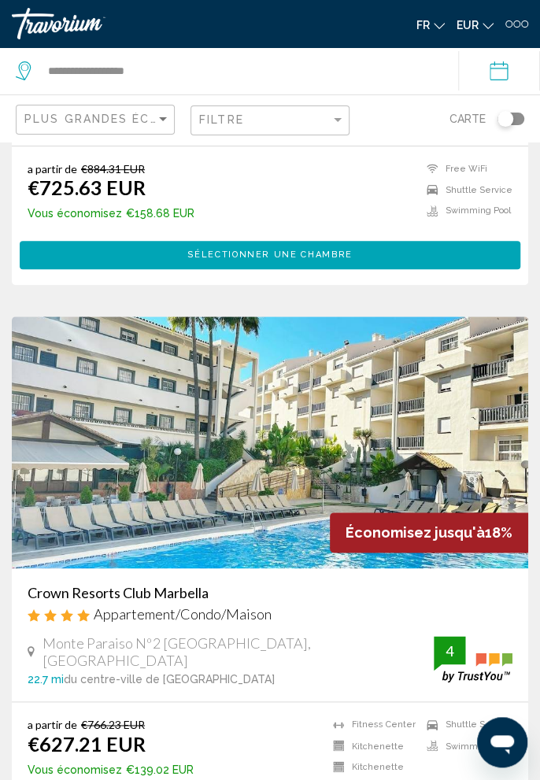
click at [149, 592] on h3 "Crown Resorts Club Marbella" at bounding box center [270, 592] width 485 height 17
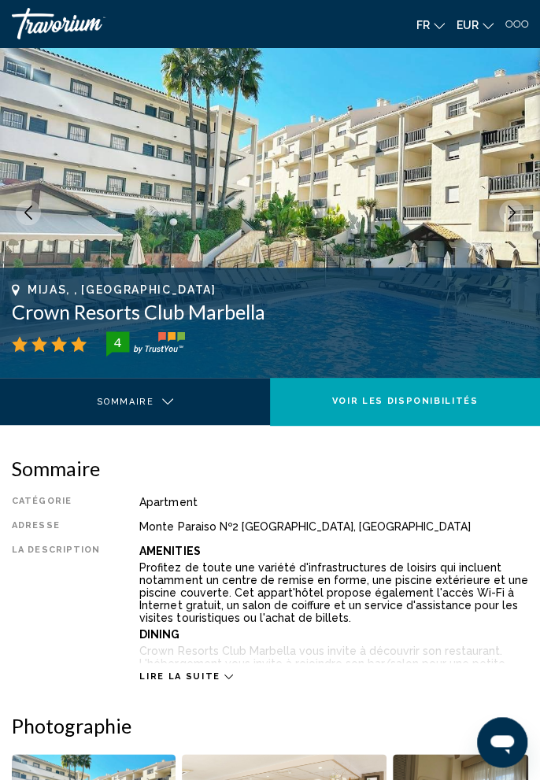
click at [522, 209] on button "Next image" at bounding box center [511, 212] width 25 height 25
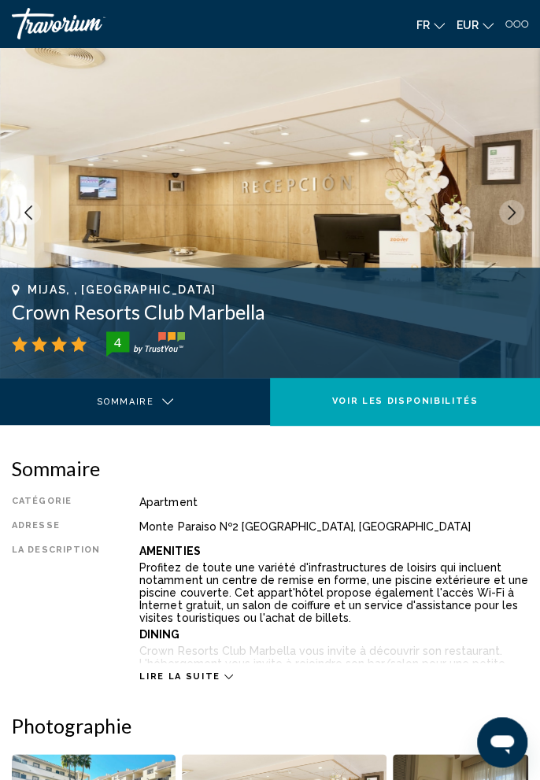
click at [501, 211] on button "Next image" at bounding box center [511, 212] width 25 height 25
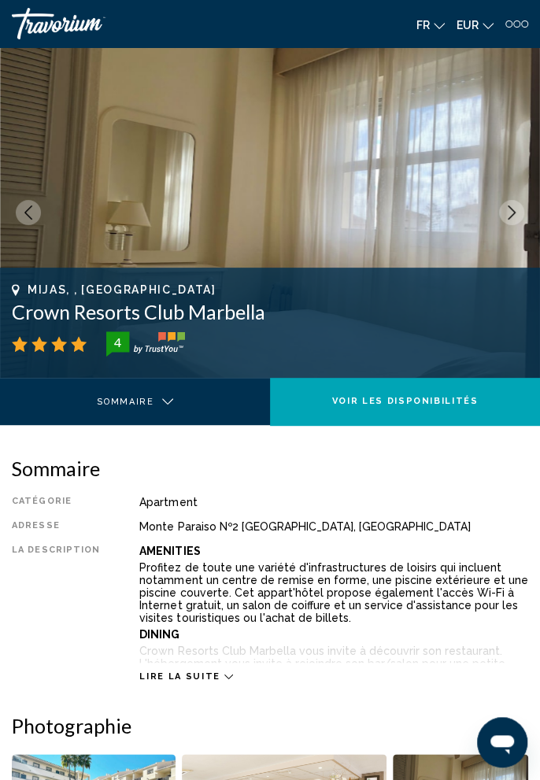
click at [508, 213] on icon "Next image" at bounding box center [512, 213] width 14 height 14
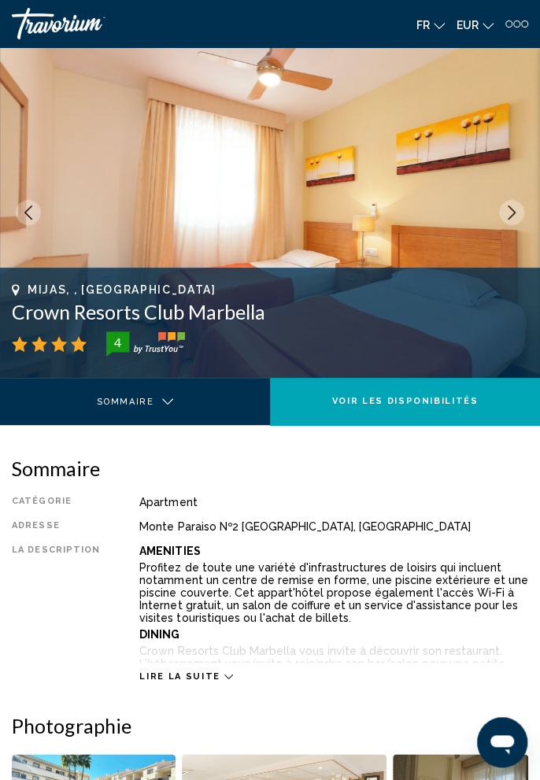
click at [520, 207] on button "Next image" at bounding box center [511, 212] width 25 height 25
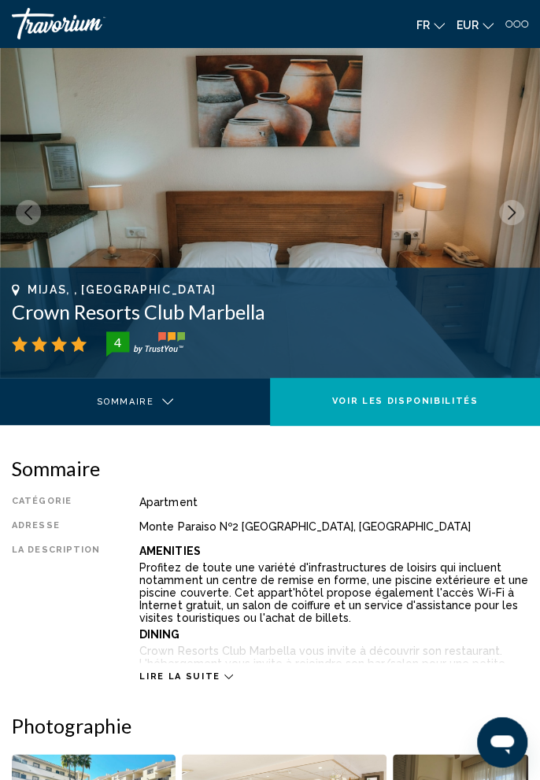
click at [502, 220] on button "Next image" at bounding box center [511, 212] width 25 height 25
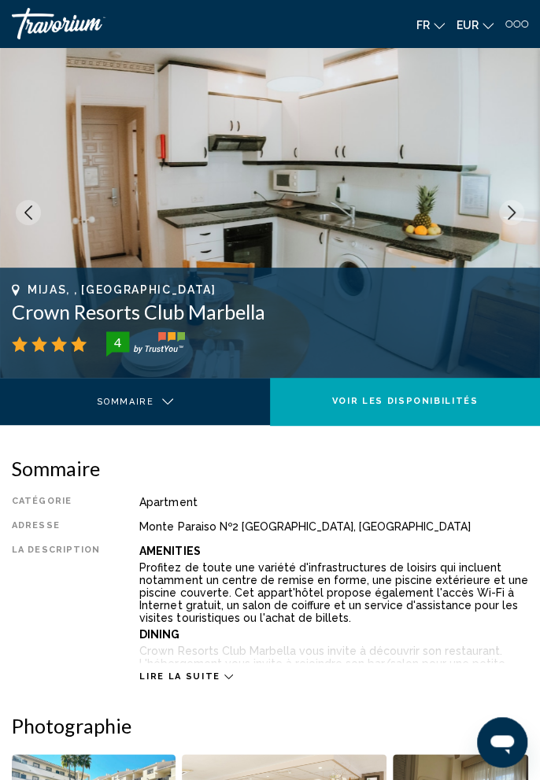
click at [517, 215] on icon "Next image" at bounding box center [512, 213] width 14 height 14
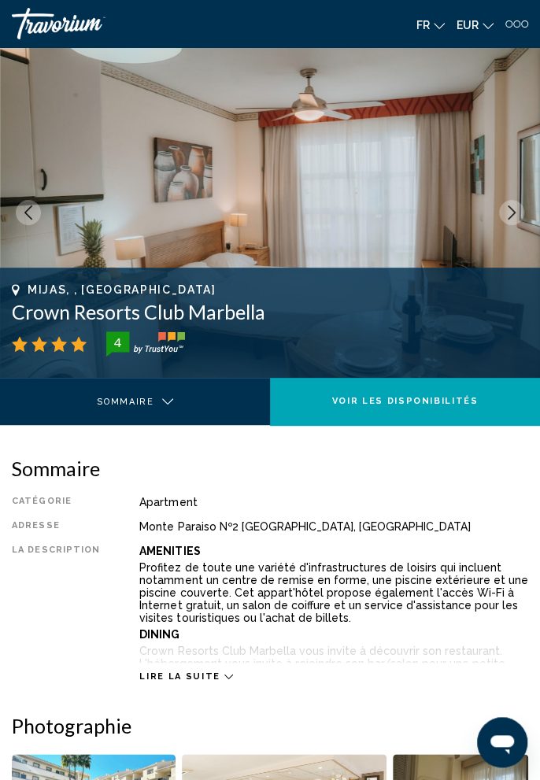
click at [517, 220] on button "Next image" at bounding box center [511, 212] width 25 height 25
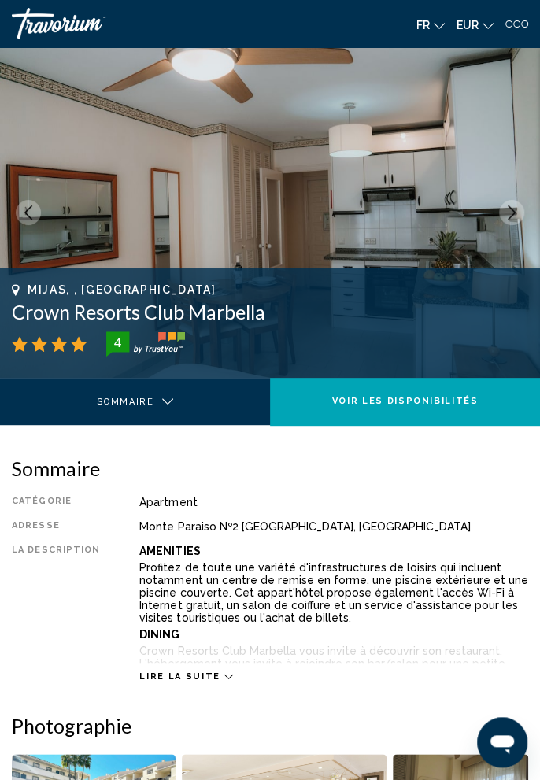
click at [521, 219] on button "Next image" at bounding box center [511, 212] width 25 height 25
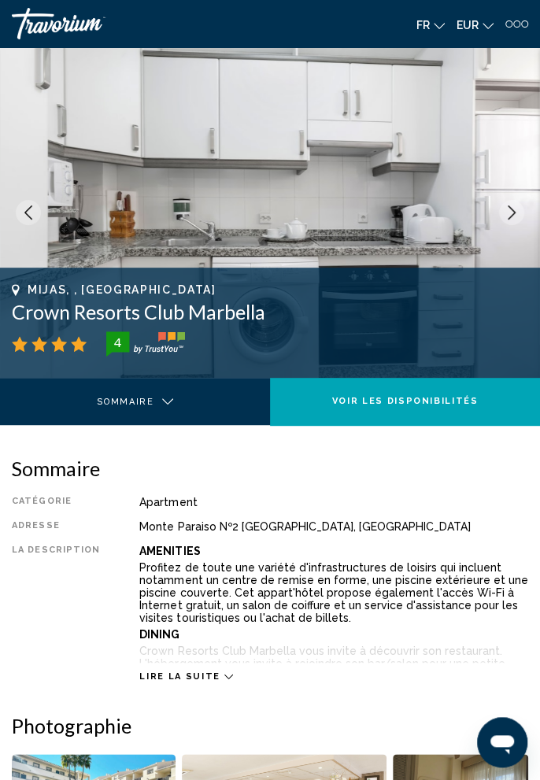
click at [520, 213] on button "Next image" at bounding box center [511, 212] width 25 height 25
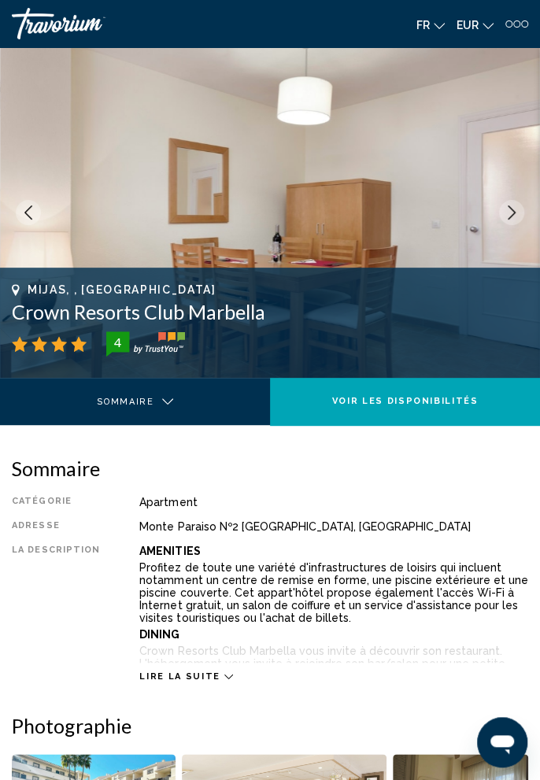
click at [520, 217] on button "Next image" at bounding box center [511, 212] width 25 height 25
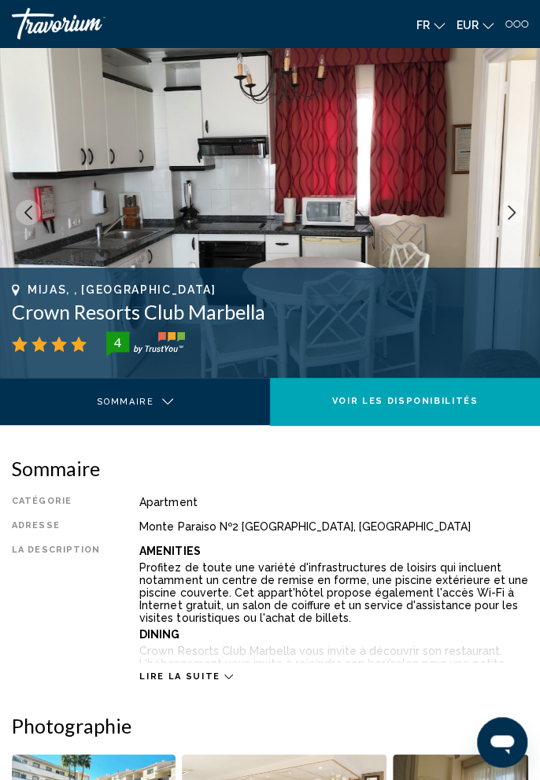
click at [518, 214] on icon "Next image" at bounding box center [512, 213] width 14 height 14
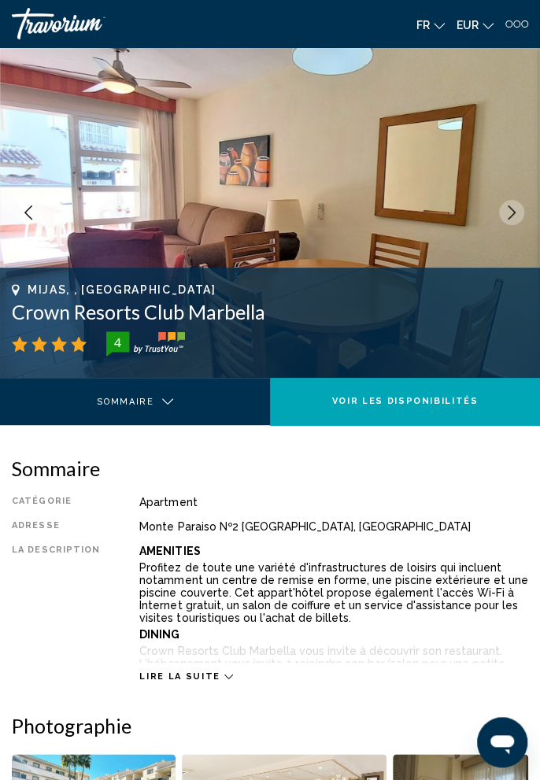
click at [520, 217] on button "Next image" at bounding box center [511, 212] width 25 height 25
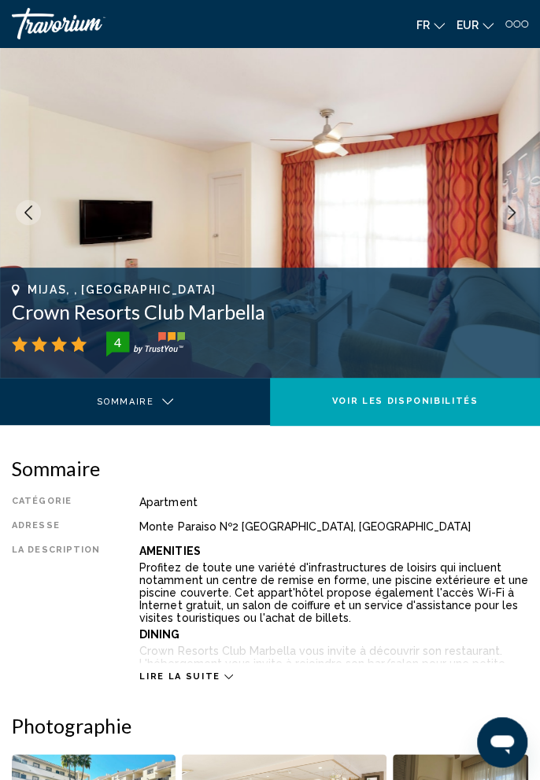
click at [517, 219] on icon "Next image" at bounding box center [512, 213] width 14 height 14
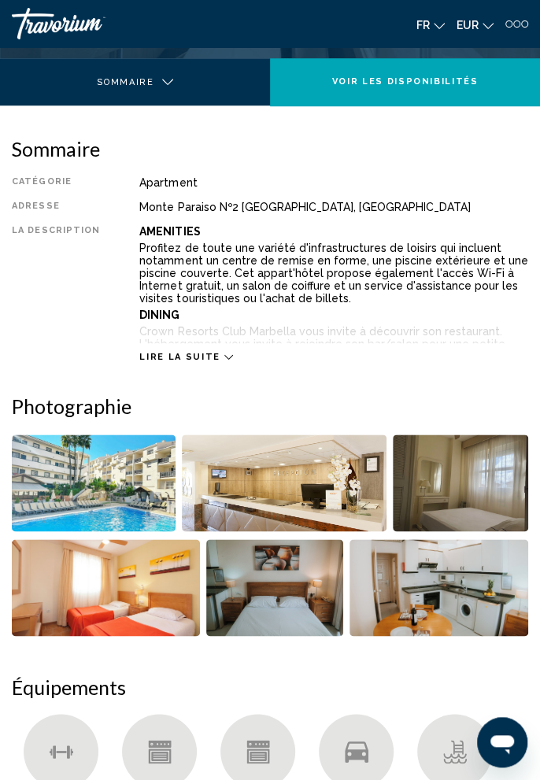
scroll to position [321, 0]
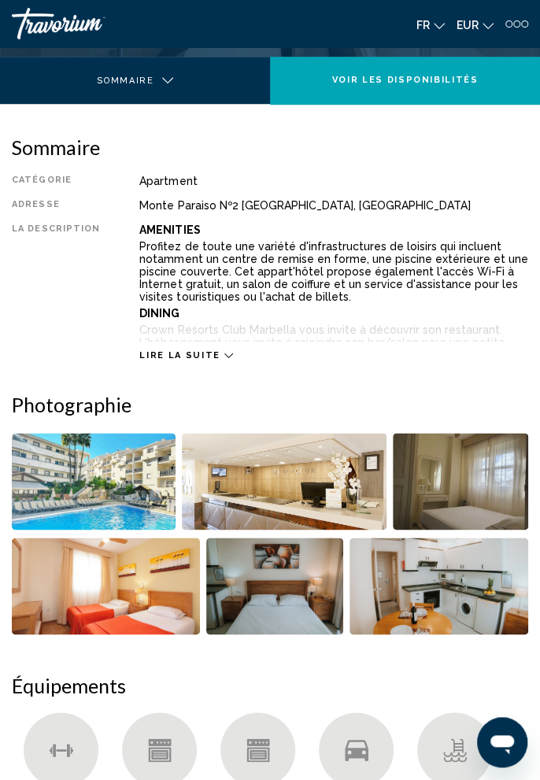
click at [224, 351] on icon "Main content" at bounding box center [228, 355] width 9 height 9
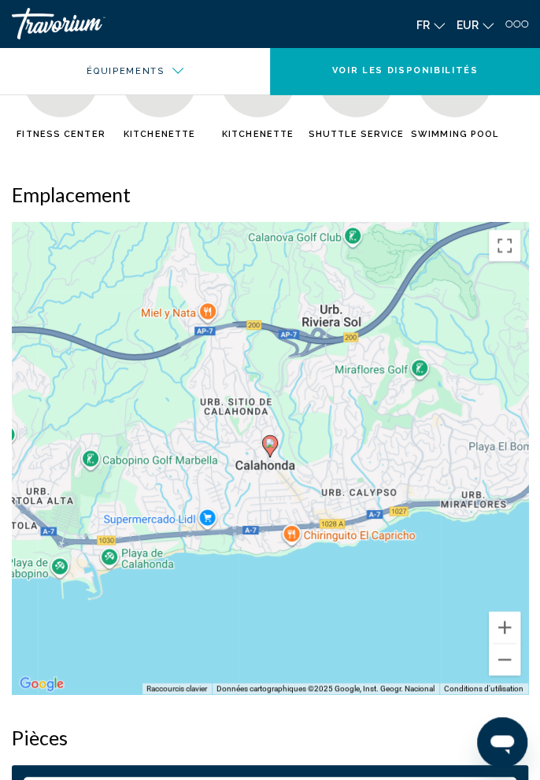
scroll to position [1627, 0]
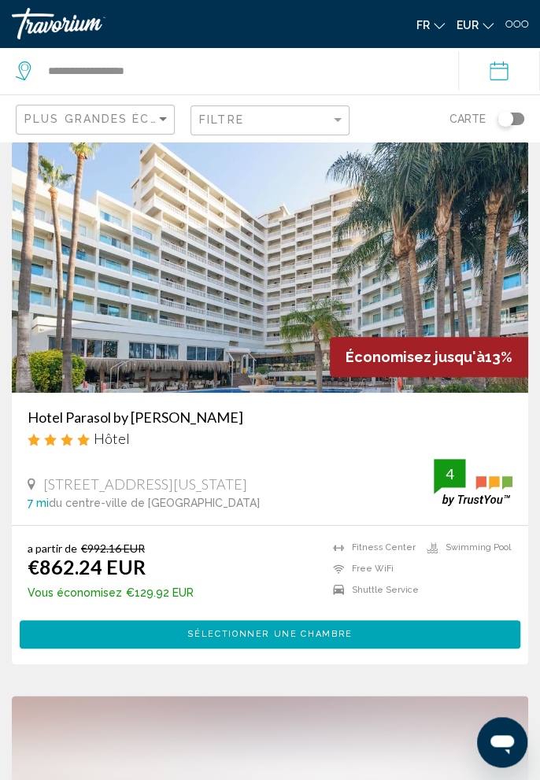
scroll to position [5601, 0]
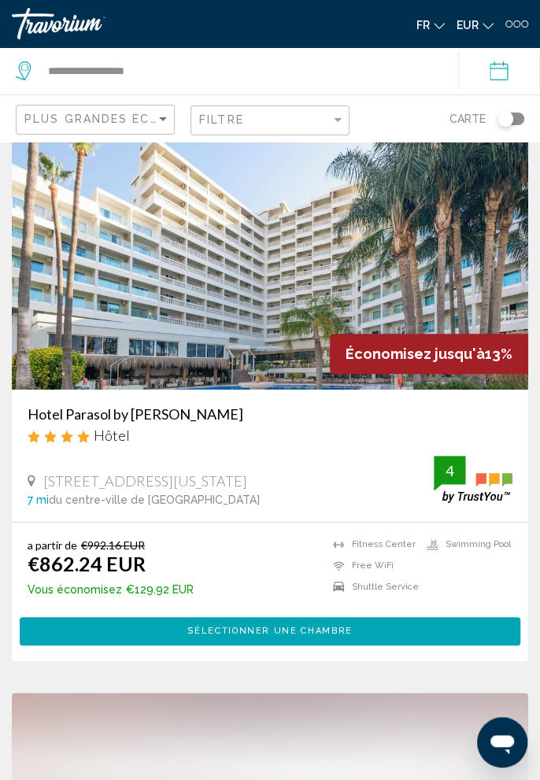
click at [165, 423] on h3 "Hotel Parasol by [PERSON_NAME]" at bounding box center [270, 413] width 485 height 17
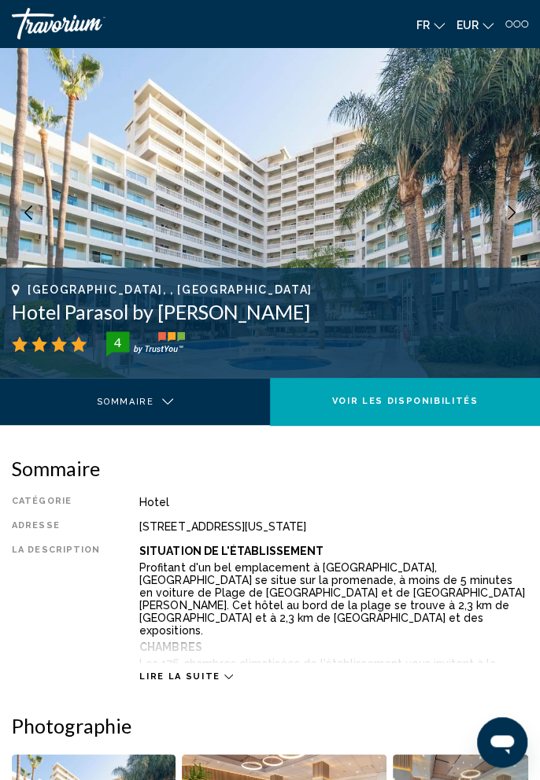
click at [202, 680] on span "Lire la suite" at bounding box center [179, 677] width 80 height 10
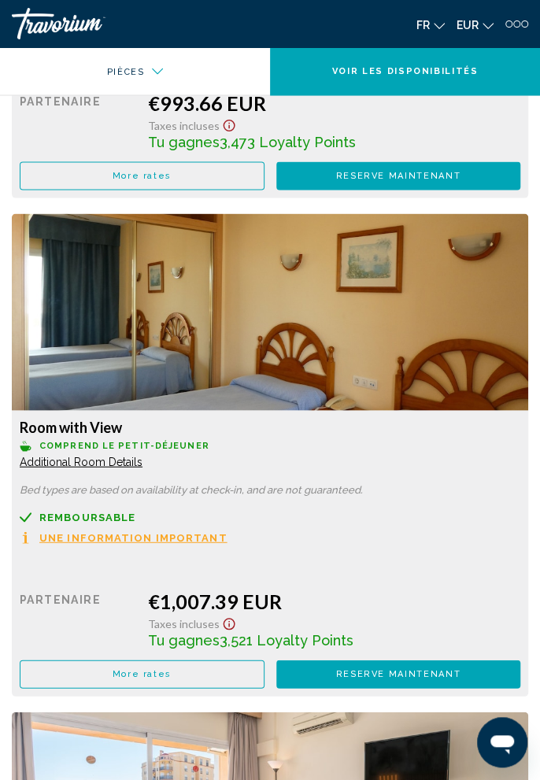
scroll to position [4710, 0]
